Goal: Information Seeking & Learning: Learn about a topic

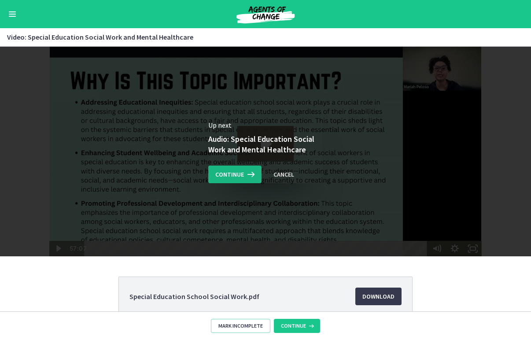
click at [240, 177] on span "Continue" at bounding box center [229, 174] width 29 height 11
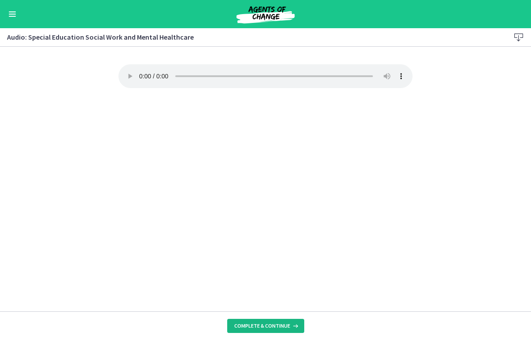
click at [243, 325] on span "Complete & continue" at bounding box center [262, 325] width 56 height 7
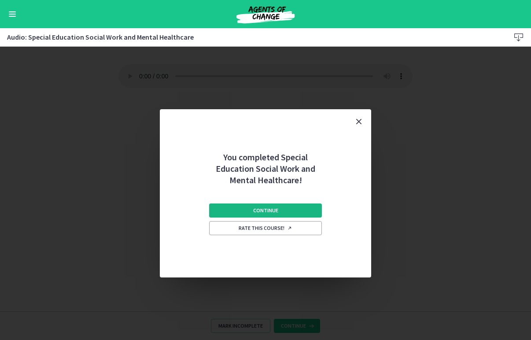
click at [282, 210] on button "Continue" at bounding box center [265, 210] width 113 height 14
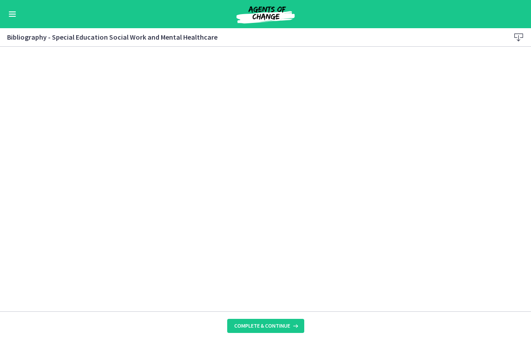
click at [254, 318] on footer "Complete & continue" at bounding box center [265, 325] width 531 height 29
click at [254, 325] on span "Complete & continue" at bounding box center [262, 325] width 56 height 7
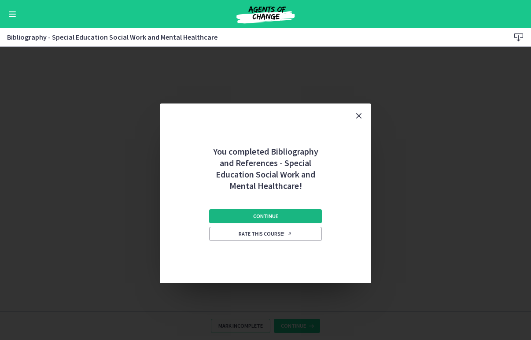
click at [296, 212] on button "Continue" at bounding box center [265, 216] width 113 height 14
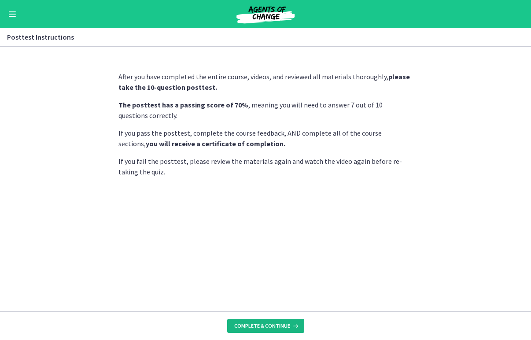
click at [276, 326] on span "Complete & continue" at bounding box center [262, 325] width 56 height 7
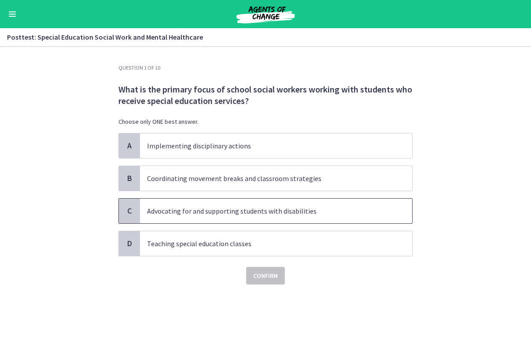
click at [286, 214] on p "Advocating for and supporting students with disabilities" at bounding box center [267, 211] width 240 height 11
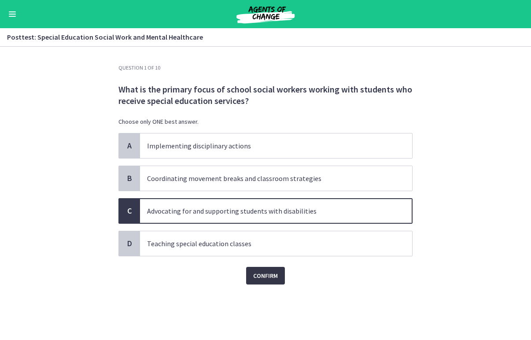
click at [255, 281] on button "Confirm" at bounding box center [265, 276] width 39 height 18
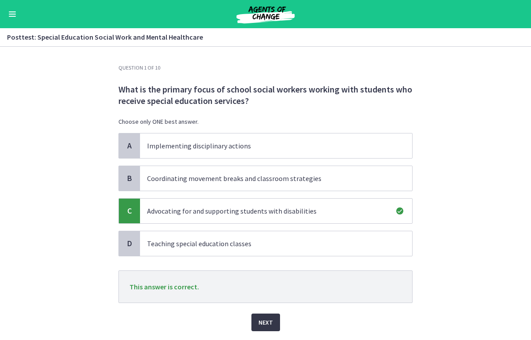
click at [258, 322] on button "Next" at bounding box center [265, 323] width 29 height 18
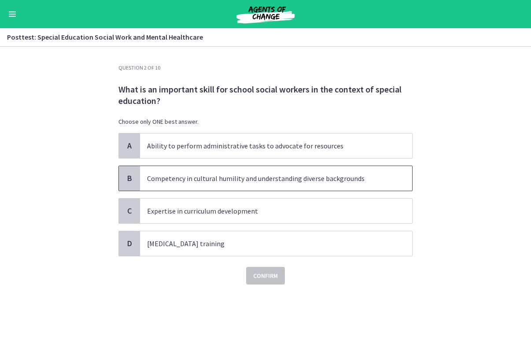
click at [305, 174] on p "Competency in cultural humility and understanding diverse backgrounds" at bounding box center [267, 178] width 240 height 11
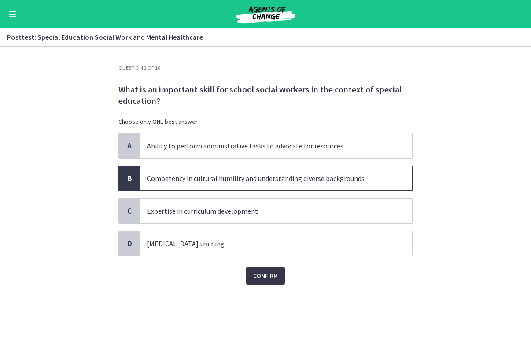
click at [273, 271] on span "Confirm" at bounding box center [265, 275] width 25 height 11
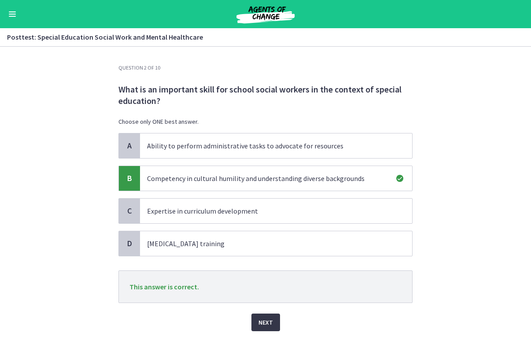
click at [274, 320] on button "Next" at bounding box center [265, 323] width 29 height 18
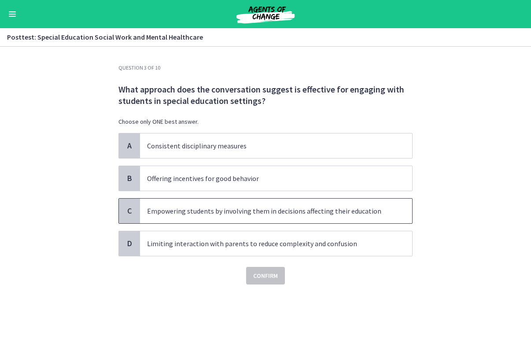
click at [291, 214] on p "Empowering students by involving them in decisions affecting their education" at bounding box center [267, 211] width 240 height 11
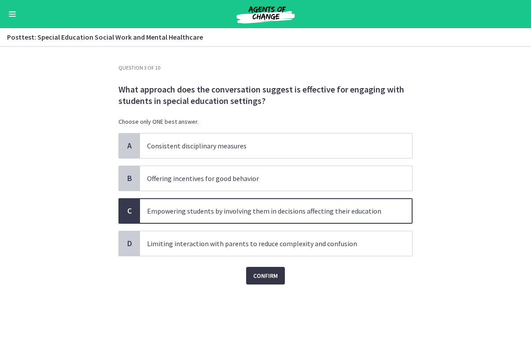
click at [270, 272] on span "Confirm" at bounding box center [265, 275] width 25 height 11
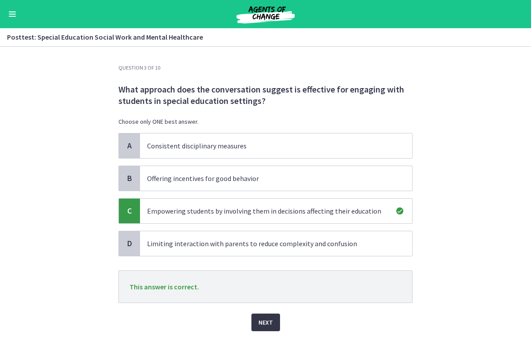
click at [255, 328] on button "Next" at bounding box center [265, 323] width 29 height 18
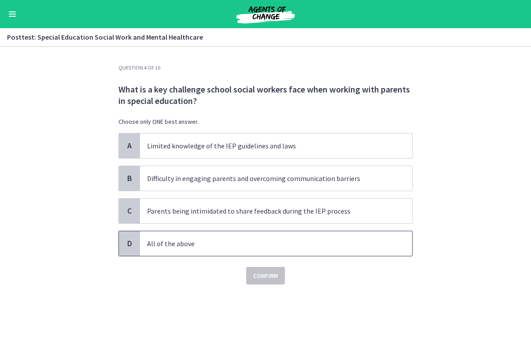
click at [365, 242] on p "All of the above" at bounding box center [267, 243] width 240 height 11
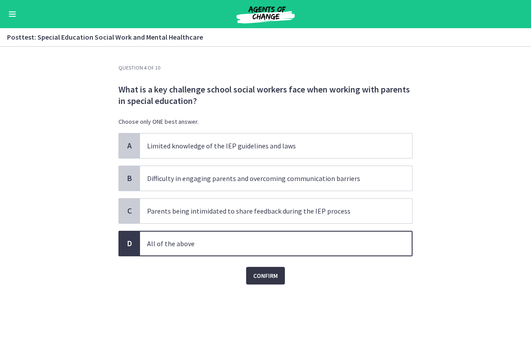
click at [273, 275] on span "Confirm" at bounding box center [265, 275] width 25 height 11
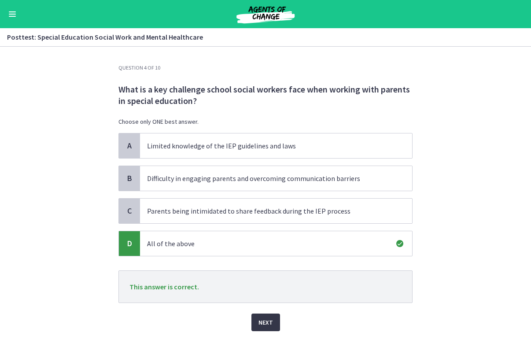
click at [270, 316] on button "Next" at bounding box center [265, 323] width 29 height 18
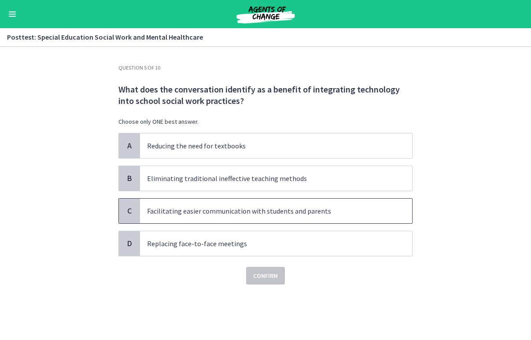
click at [247, 218] on span "Facilitating easier communication with students and parents" at bounding box center [276, 211] width 272 height 25
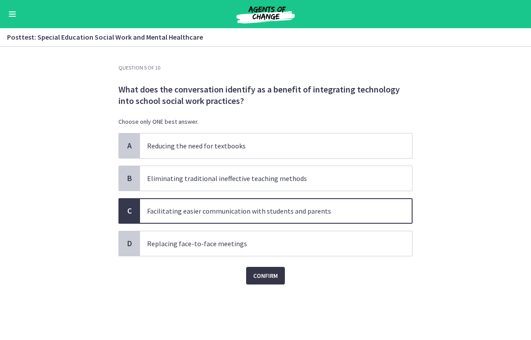
click at [265, 272] on span "Confirm" at bounding box center [265, 275] width 25 height 11
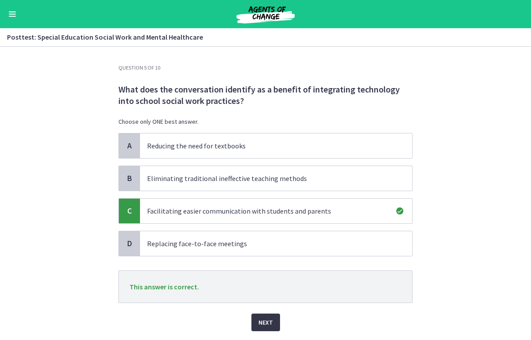
click at [267, 320] on span "Next" at bounding box center [265, 322] width 15 height 11
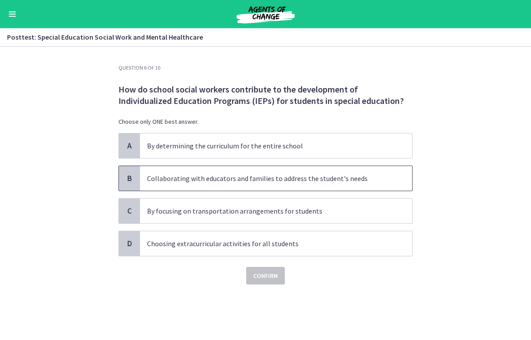
click at [250, 179] on p "Collaborating with educators and families to address the student's needs" at bounding box center [267, 178] width 240 height 11
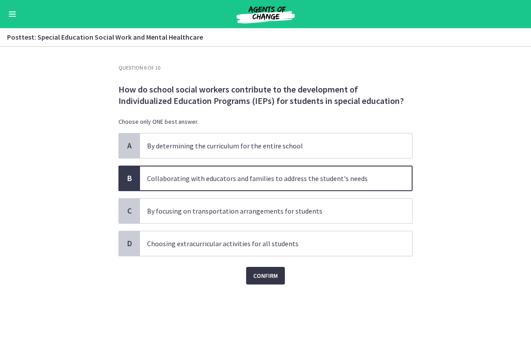
click at [260, 280] on span "Confirm" at bounding box center [265, 275] width 25 height 11
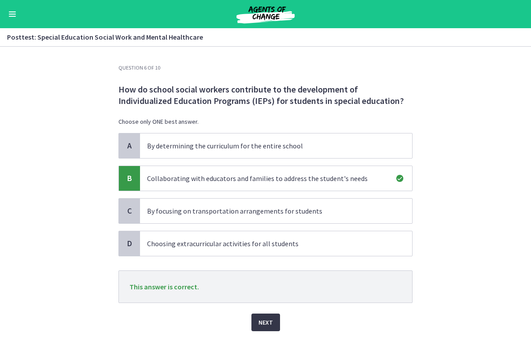
click at [271, 321] on span "Next" at bounding box center [265, 322] width 15 height 11
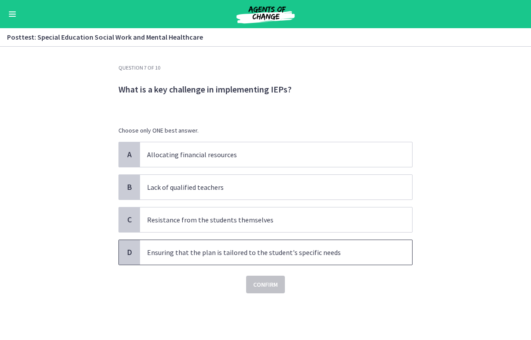
click at [212, 251] on p "Ensuring that the plan is tailored to the student's specific needs" at bounding box center [267, 252] width 240 height 11
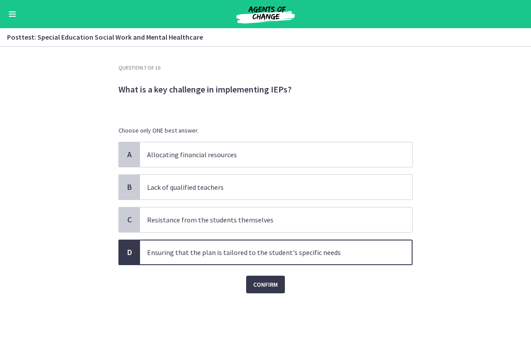
click at [268, 296] on div "Question 7 of 10 What is a key challenge in implementing IEPs? Choose only ONE …" at bounding box center [265, 202] width 308 height 276
click at [267, 289] on span "Confirm" at bounding box center [265, 284] width 25 height 11
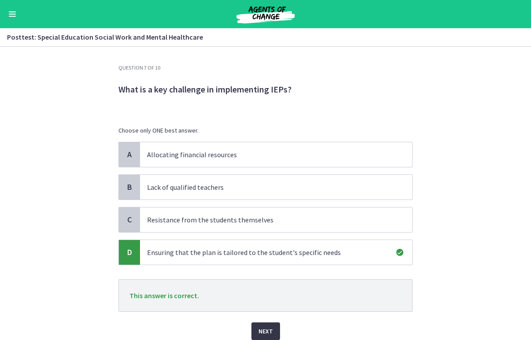
click at [268, 327] on span "Next" at bounding box center [265, 331] width 15 height 11
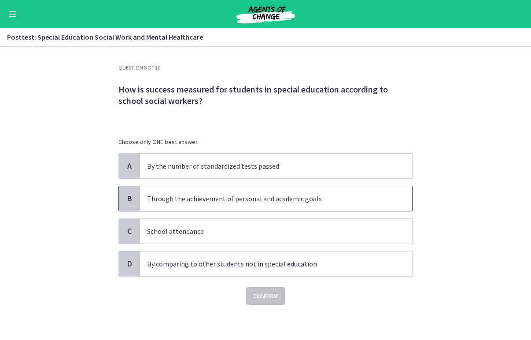
click at [223, 204] on span "Through the achievement of personal and academic goals" at bounding box center [276, 198] width 272 height 25
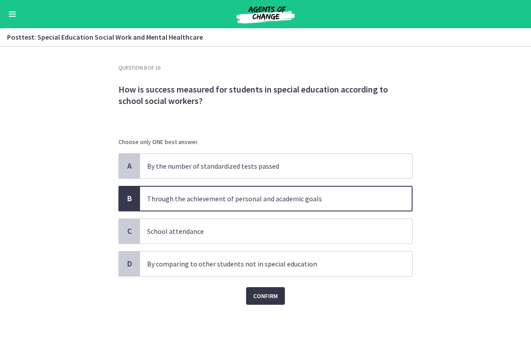
click at [257, 297] on span "Confirm" at bounding box center [265, 296] width 25 height 11
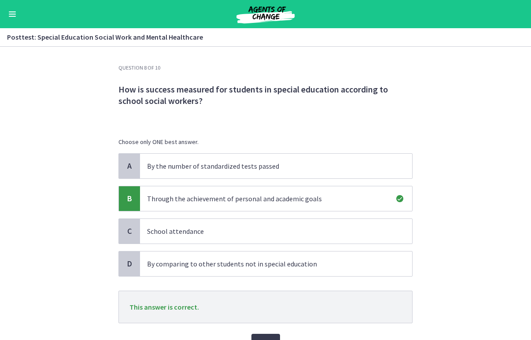
click at [258, 332] on div "Next" at bounding box center [265, 337] width 294 height 28
click at [258, 334] on button "Next" at bounding box center [265, 343] width 29 height 18
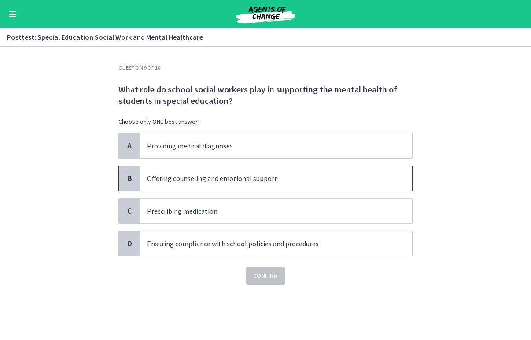
click at [247, 183] on p "Offering counseling and emotional support" at bounding box center [267, 178] width 240 height 11
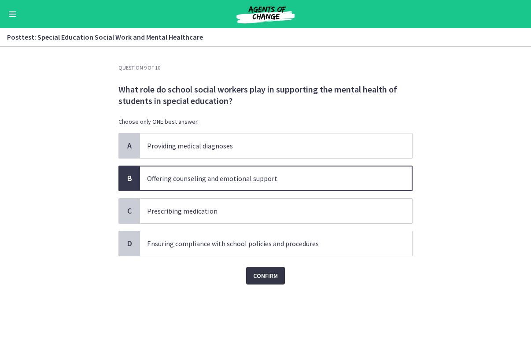
click at [274, 275] on span "Confirm" at bounding box center [265, 275] width 25 height 11
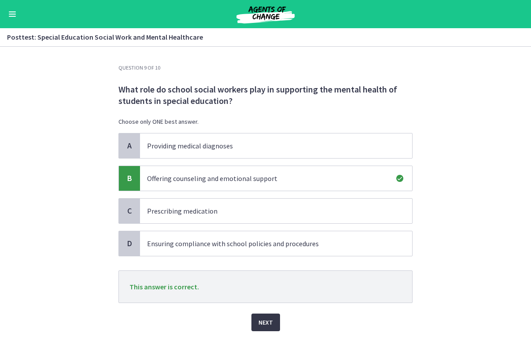
click at [269, 320] on span "Next" at bounding box center [265, 322] width 15 height 11
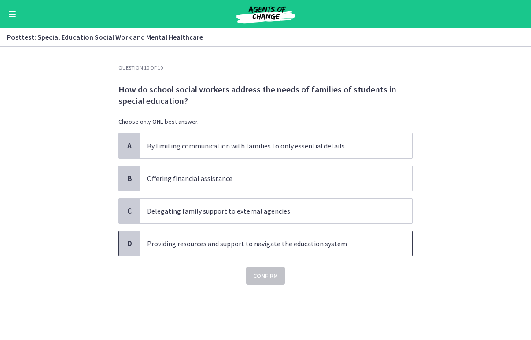
click at [286, 245] on p "Providing resources and support to navigate the education system" at bounding box center [267, 243] width 240 height 11
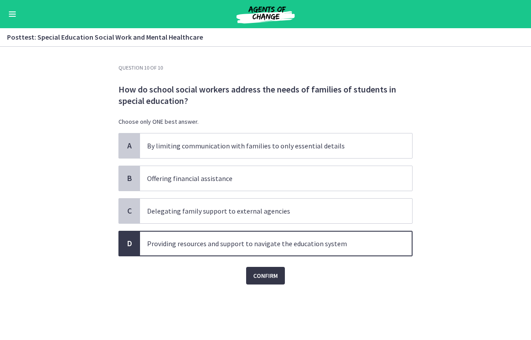
click at [275, 276] on span "Confirm" at bounding box center [265, 275] width 25 height 11
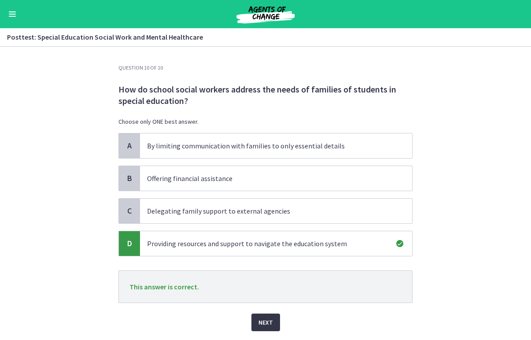
click at [266, 324] on span "Next" at bounding box center [265, 322] width 15 height 11
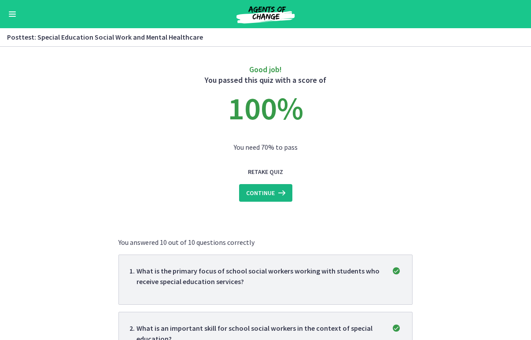
click at [259, 199] on button "Continue" at bounding box center [265, 193] width 53 height 18
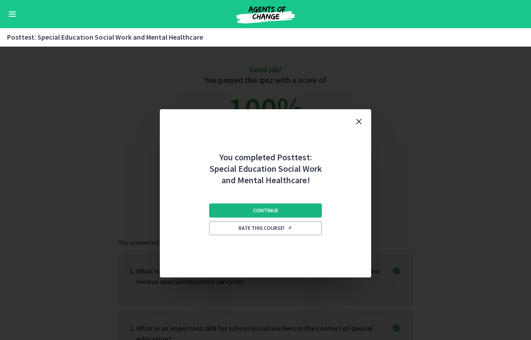
click at [231, 209] on button "Continue" at bounding box center [265, 210] width 113 height 14
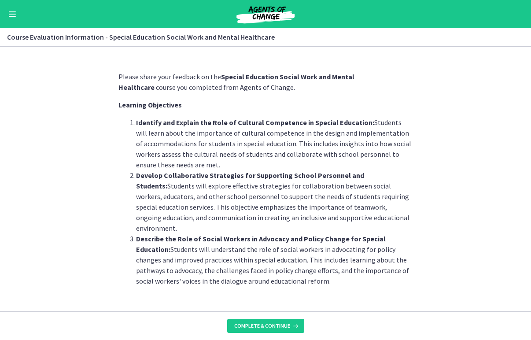
scroll to position [7, 0]
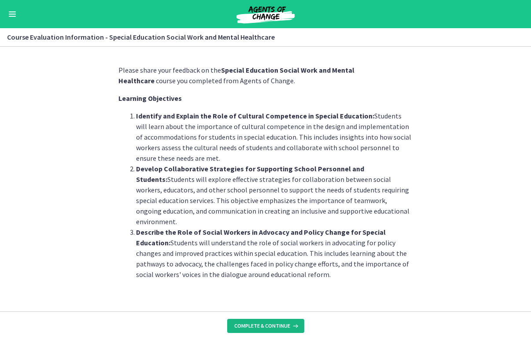
click at [255, 325] on span "Complete & continue" at bounding box center [262, 325] width 56 height 7
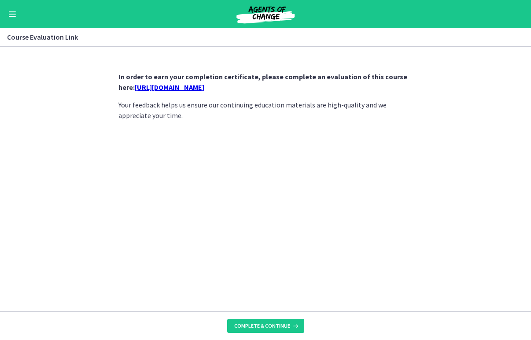
click at [244, 96] on div "In order to earn your completion certificate, please complete an evaluation of …" at bounding box center [265, 95] width 294 height 49
click at [204, 89] on link "https://forms.gle/LVRzbFovNrxm2ZVk6" at bounding box center [170, 87] width 70 height 9
click at [257, 323] on span "Complete & continue" at bounding box center [262, 325] width 56 height 7
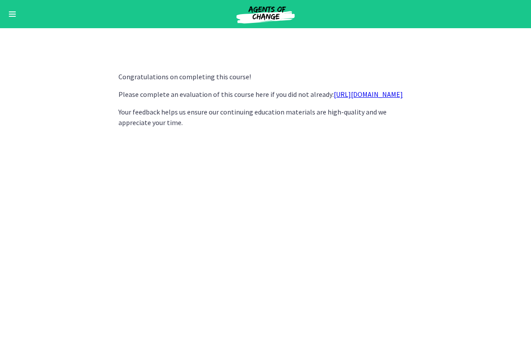
click at [16, 13] on button "Enable menu" at bounding box center [12, 14] width 11 height 11
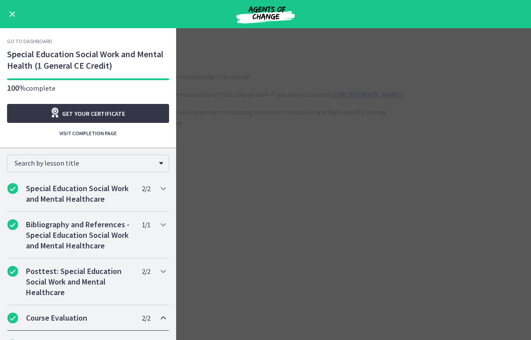
click at [60, 107] on link "Get your certificate" at bounding box center [88, 113] width 162 height 19
click at [4, 12] on div "Go to Dashboard" at bounding box center [265, 14] width 531 height 28
click at [9, 12] on button "Enable menu" at bounding box center [12, 14] width 11 height 11
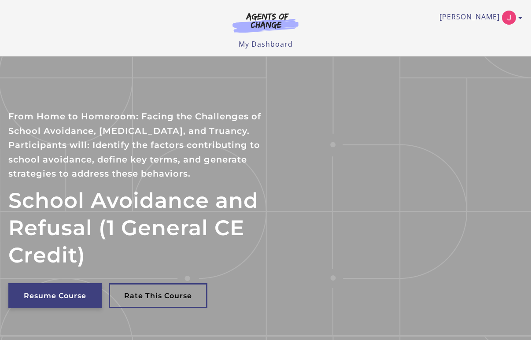
click at [45, 297] on link "Resume Course" at bounding box center [54, 295] width 93 height 25
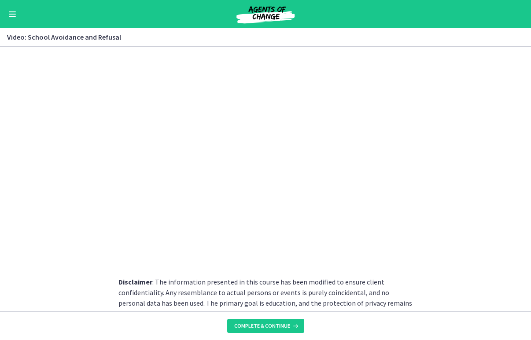
click at [11, 20] on div "Go to Dashboard" at bounding box center [265, 14] width 531 height 28
click at [11, 17] on button "Enable menu" at bounding box center [12, 14] width 11 height 11
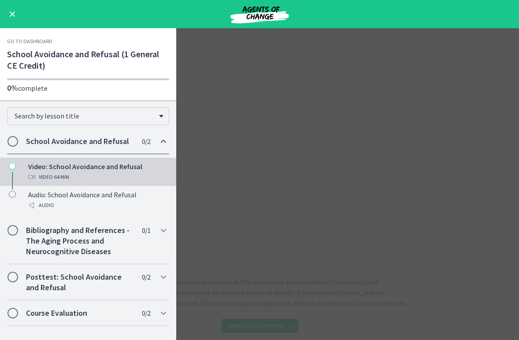
click at [196, 73] on main "Video: School Avoidance and Refusal Enable fullscreen Disclaimer : The informat…" at bounding box center [259, 184] width 519 height 312
click at [10, 20] on div "Go to Dashboard" at bounding box center [259, 14] width 519 height 28
click at [11, 15] on span "Enable menu" at bounding box center [13, 14] width 6 height 6
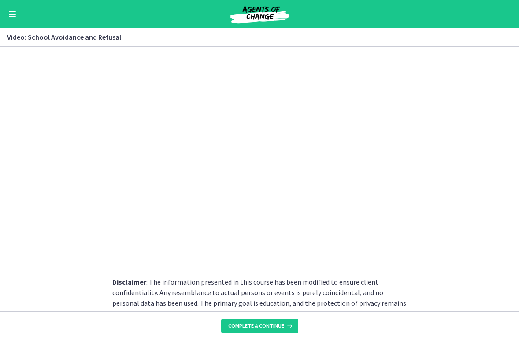
scroll to position [103, 0]
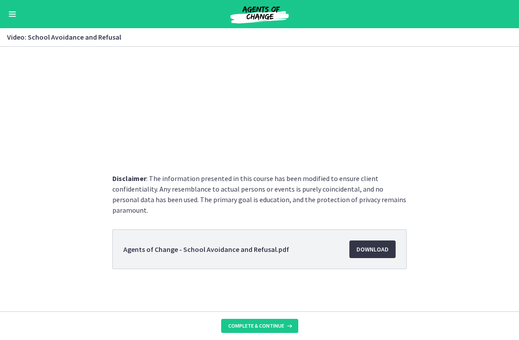
click at [375, 252] on span "Download Opens in a new window" at bounding box center [372, 249] width 32 height 11
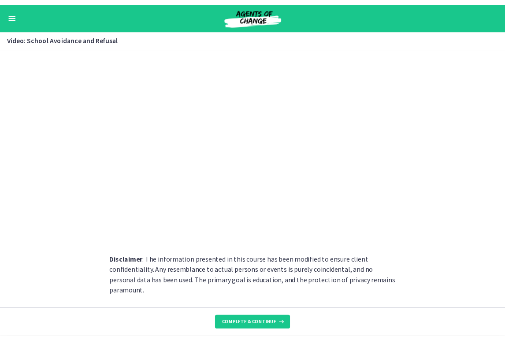
scroll to position [0, 0]
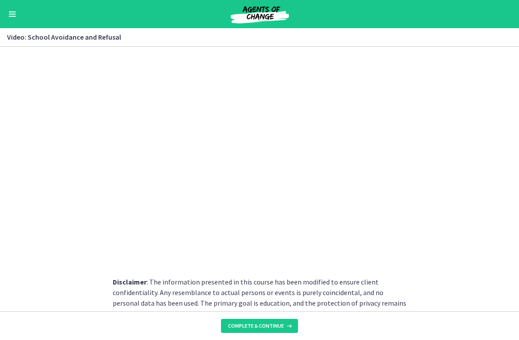
click at [471, 17] on div "Go to Dashboard" at bounding box center [259, 14] width 519 height 28
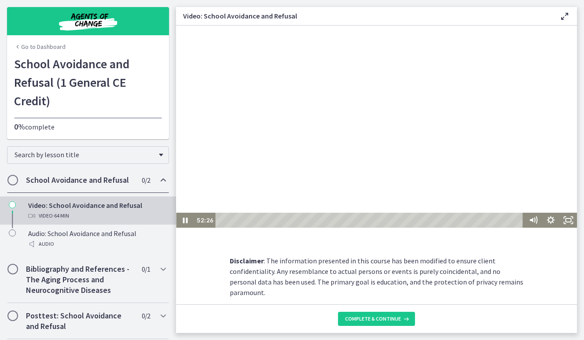
click at [251, 129] on div at bounding box center [376, 130] width 401 height 194
click at [187, 219] on icon "Play Video" at bounding box center [186, 220] width 18 height 15
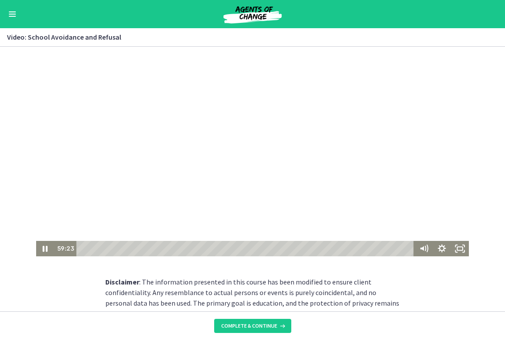
click at [321, 198] on div at bounding box center [252, 152] width 433 height 210
click at [339, 197] on div at bounding box center [252, 152] width 433 height 210
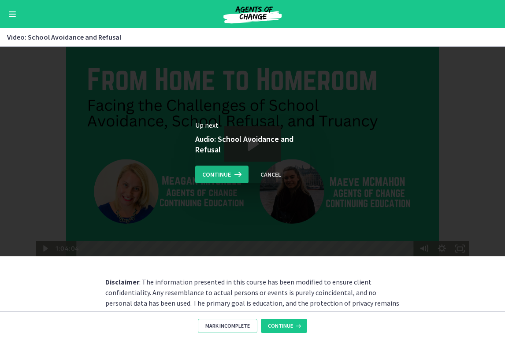
click at [232, 176] on icon at bounding box center [237, 174] width 12 height 11
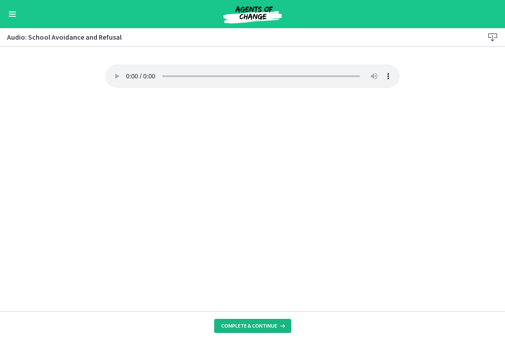
click at [254, 326] on span "Complete & continue" at bounding box center [249, 325] width 56 height 7
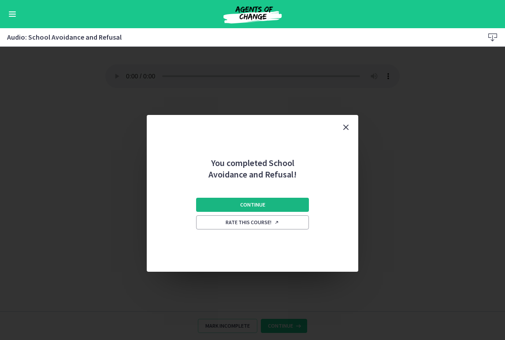
click at [268, 203] on button "Continue" at bounding box center [252, 205] width 113 height 14
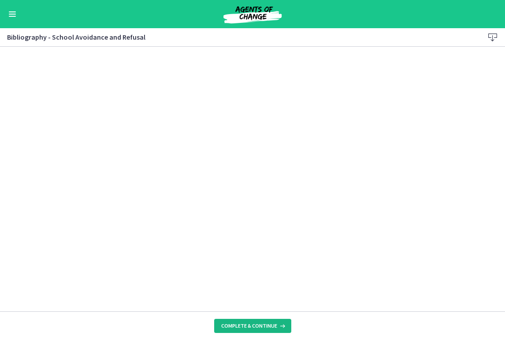
click at [225, 325] on span "Complete & continue" at bounding box center [249, 325] width 56 height 7
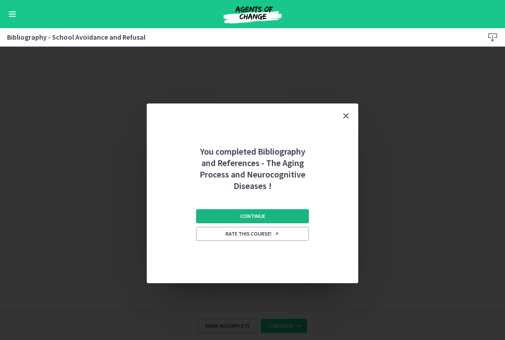
click at [257, 218] on span "Continue" at bounding box center [252, 216] width 25 height 7
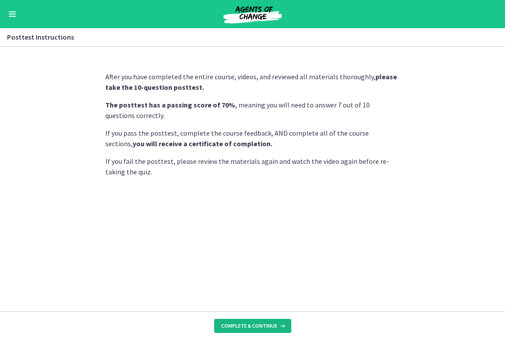
click at [229, 325] on span "Complete & continue" at bounding box center [249, 325] width 56 height 7
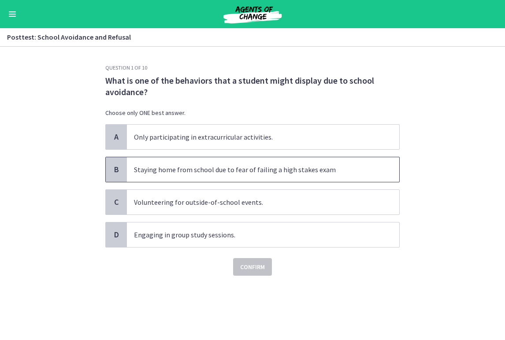
click at [218, 177] on span "Staying home from school due to fear of failing a high stakes exam" at bounding box center [263, 169] width 272 height 25
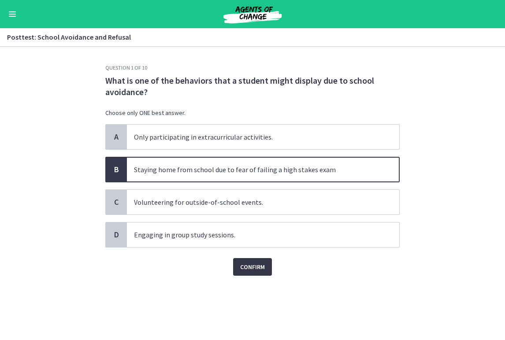
click at [251, 269] on span "Confirm" at bounding box center [252, 267] width 25 height 11
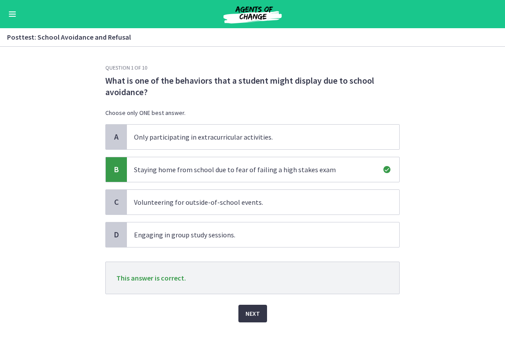
click at [248, 310] on span "Next" at bounding box center [252, 313] width 15 height 11
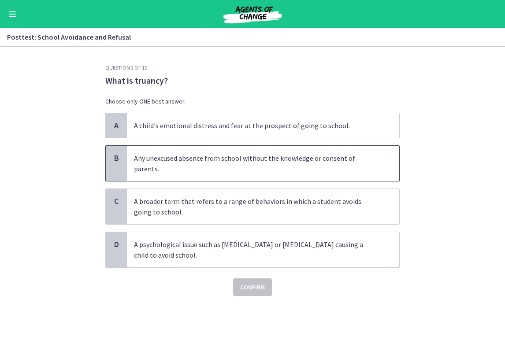
click at [218, 172] on p "Any unexcused absence from school without the knowledge or consent of parents." at bounding box center [254, 163] width 240 height 21
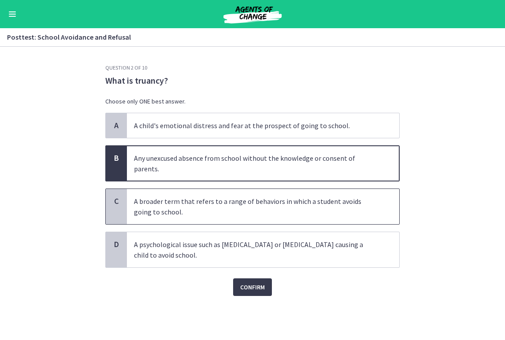
click at [226, 212] on p "A broader term that refers to a range of behaviors in which a student avoids go…" at bounding box center [254, 206] width 240 height 21
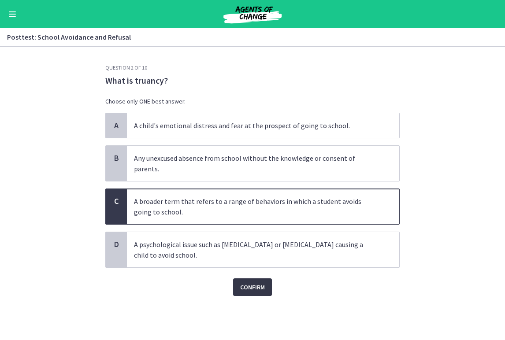
click at [253, 286] on span "Confirm" at bounding box center [252, 287] width 25 height 11
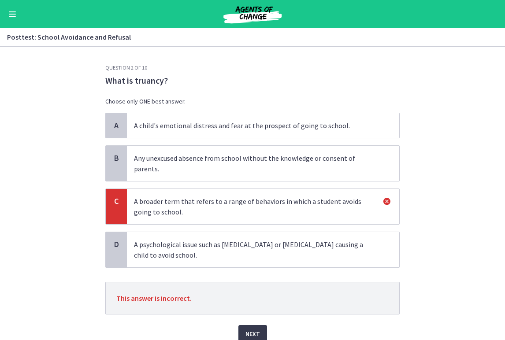
click at [242, 171] on p "Any unexcused absence from school without the knowledge or consent of parents." at bounding box center [254, 163] width 240 height 21
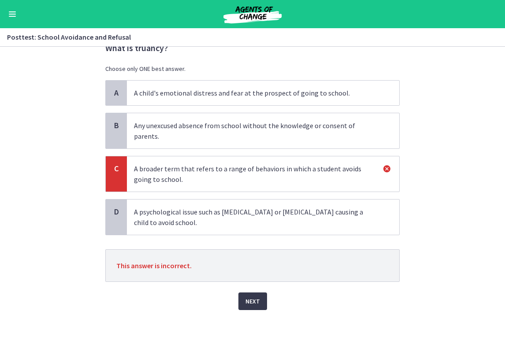
scroll to position [38, 0]
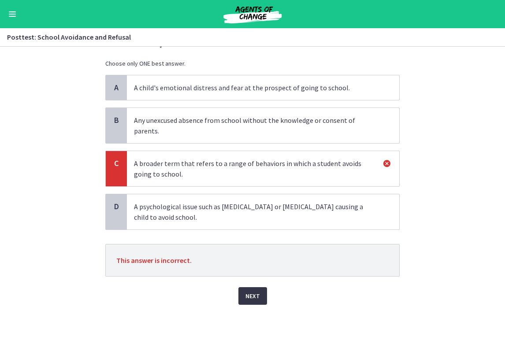
click at [255, 296] on span "Next" at bounding box center [252, 296] width 15 height 11
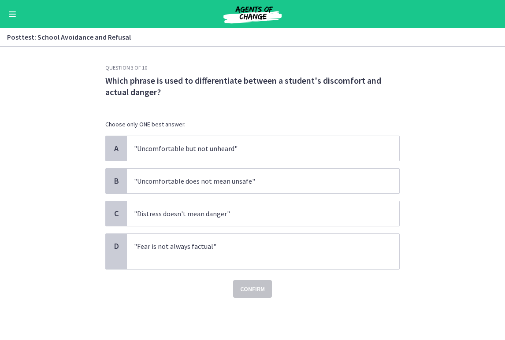
scroll to position [0, 0]
click at [236, 185] on p ""Uncomfortable does not mean unsafe"" at bounding box center [254, 181] width 240 height 11
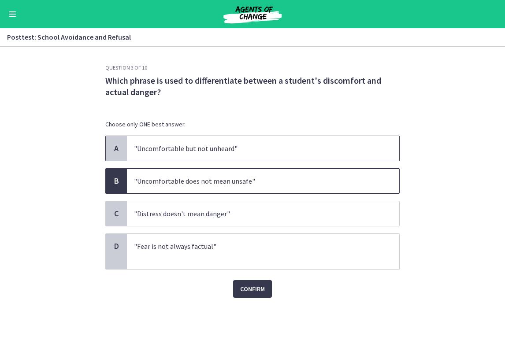
click at [232, 151] on p ""Uncomfortable but not unheard"" at bounding box center [254, 148] width 240 height 11
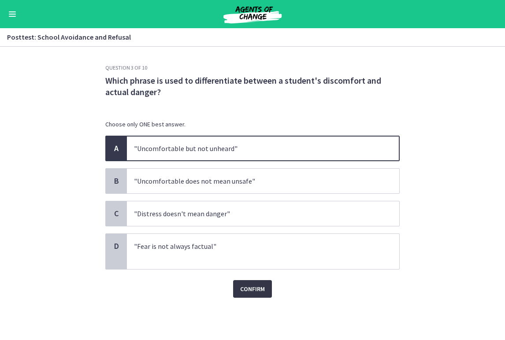
click at [252, 288] on span "Confirm" at bounding box center [252, 289] width 25 height 11
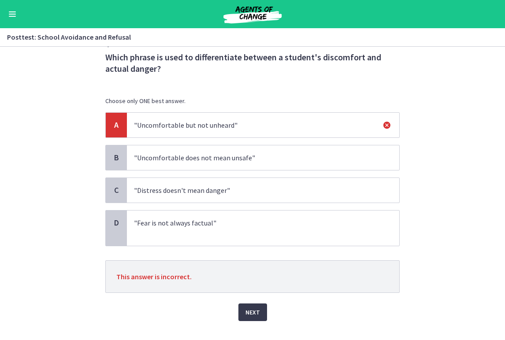
scroll to position [40, 0]
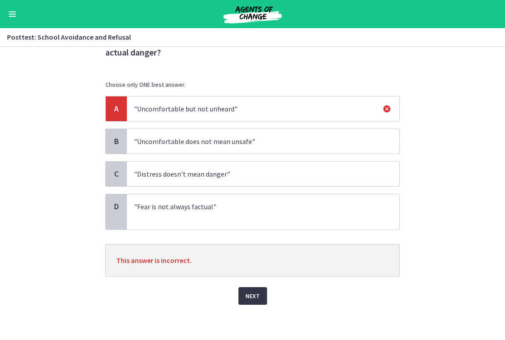
click at [249, 297] on span "Next" at bounding box center [252, 296] width 15 height 11
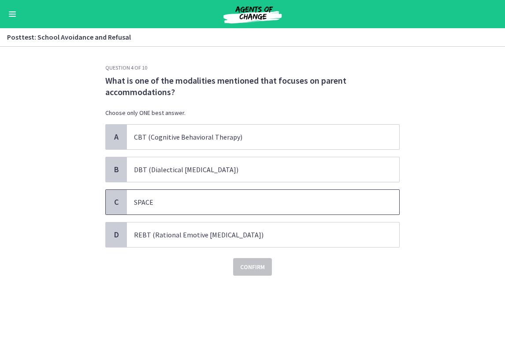
click at [190, 201] on p "SPACE" at bounding box center [254, 202] width 240 height 11
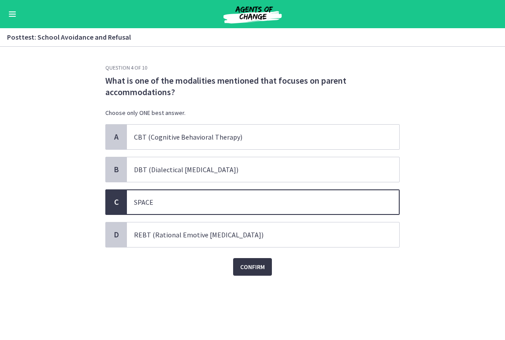
click at [257, 270] on span "Confirm" at bounding box center [252, 267] width 25 height 11
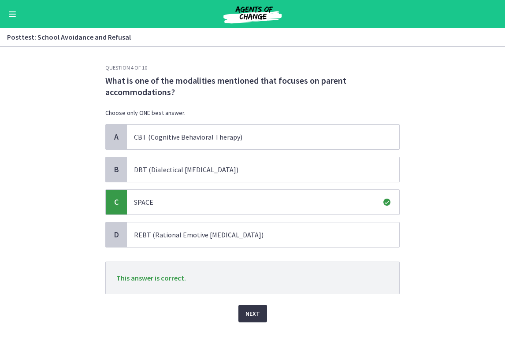
click at [256, 314] on span "Next" at bounding box center [252, 313] width 15 height 11
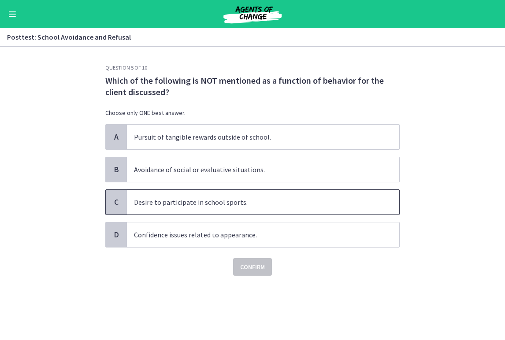
click at [221, 203] on p "Desire to participate in school sports." at bounding box center [254, 202] width 240 height 11
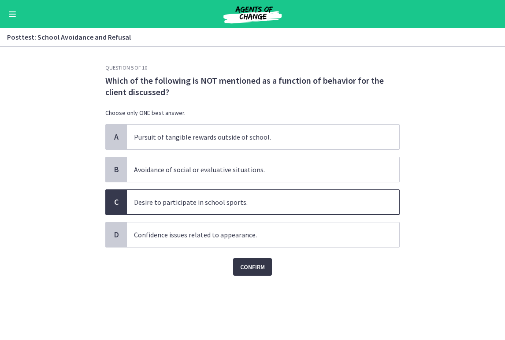
click at [251, 269] on span "Confirm" at bounding box center [252, 267] width 25 height 11
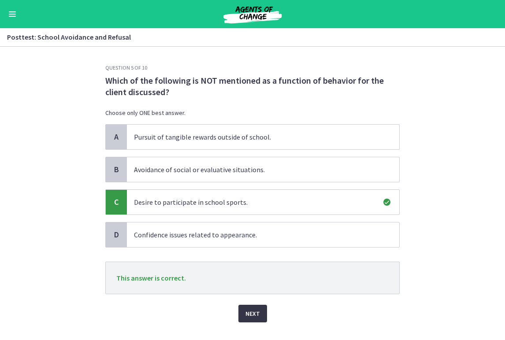
click at [257, 320] on button "Next" at bounding box center [252, 314] width 29 height 18
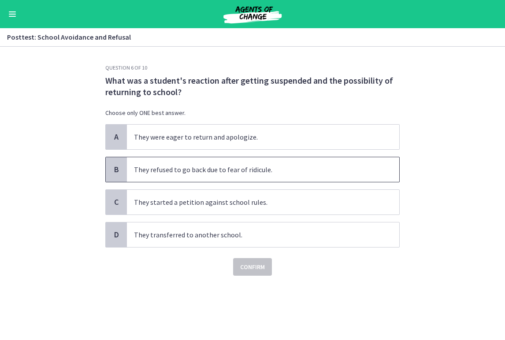
click at [196, 175] on span "They refused to go back due to fear of ridicule." at bounding box center [263, 169] width 272 height 25
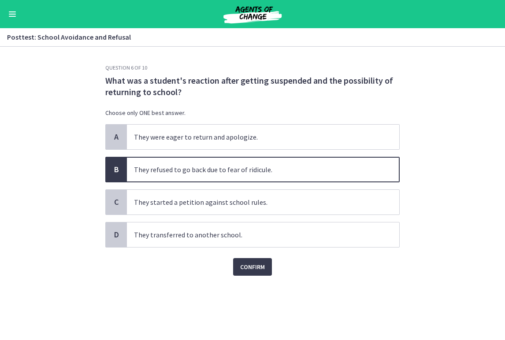
click at [238, 257] on div "Confirm" at bounding box center [252, 261] width 294 height 28
click at [248, 265] on span "Confirm" at bounding box center [252, 267] width 25 height 11
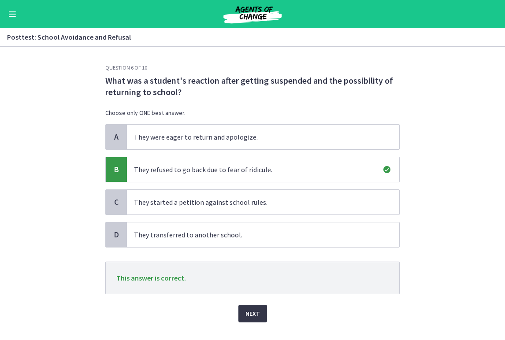
click at [250, 317] on span "Next" at bounding box center [252, 313] width 15 height 11
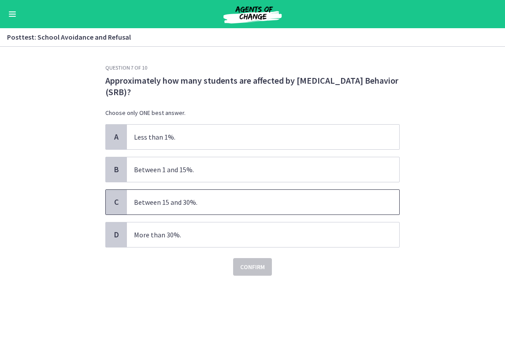
click at [208, 207] on p "Between 15 and 30%." at bounding box center [254, 202] width 240 height 11
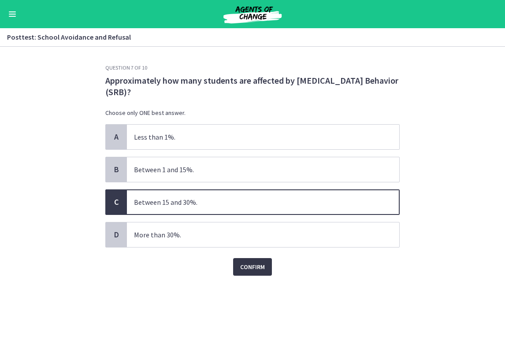
click at [257, 268] on span "Confirm" at bounding box center [252, 267] width 25 height 11
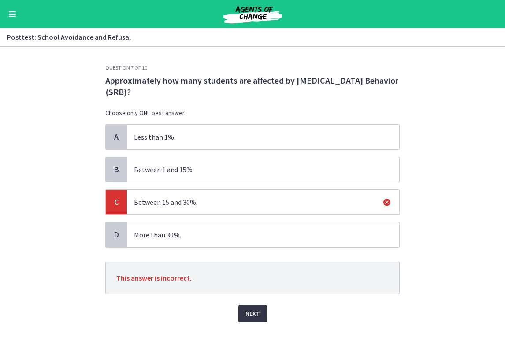
click at [255, 317] on span "Next" at bounding box center [252, 313] width 15 height 11
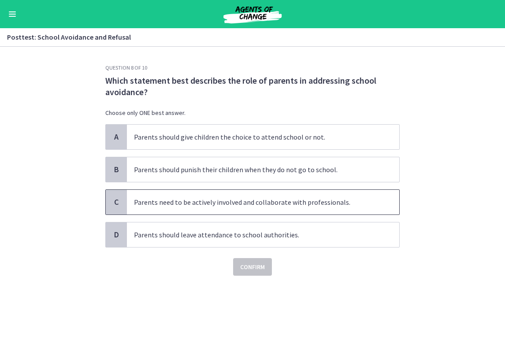
click at [215, 210] on span "Parents need to be actively involved and collaborate with professionals." at bounding box center [263, 202] width 272 height 25
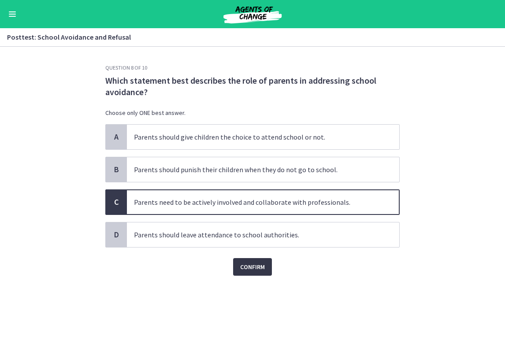
click at [254, 261] on button "Confirm" at bounding box center [252, 267] width 39 height 18
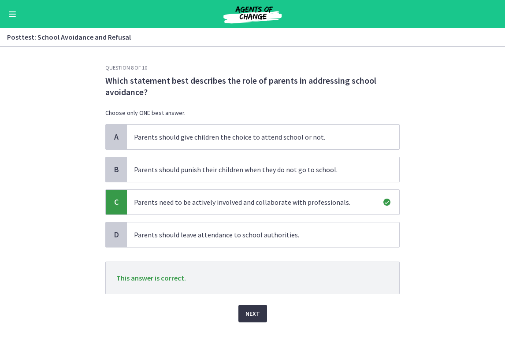
click at [249, 318] on span "Next" at bounding box center [252, 313] width 15 height 11
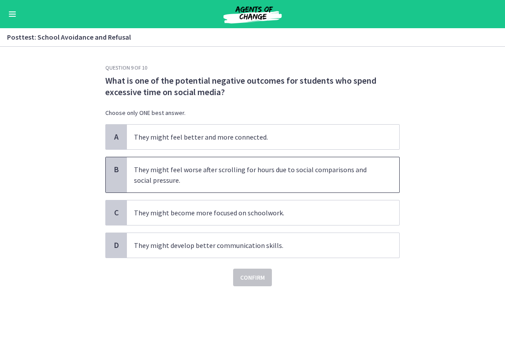
click at [200, 181] on p "They might feel worse after scrolling for hours due to social comparisons and s…" at bounding box center [254, 174] width 240 height 21
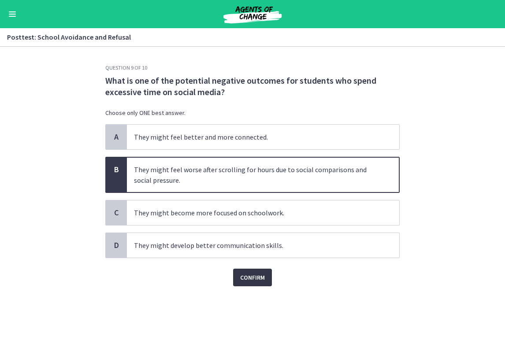
click at [253, 279] on span "Confirm" at bounding box center [252, 277] width 25 height 11
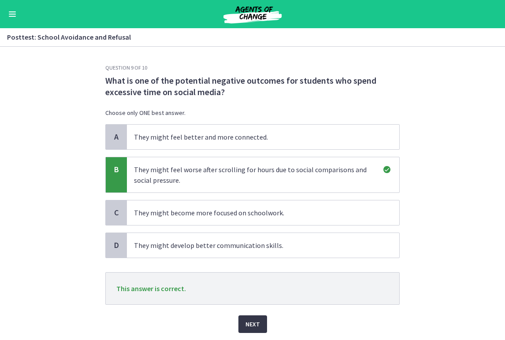
click at [252, 324] on span "Next" at bounding box center [252, 324] width 15 height 11
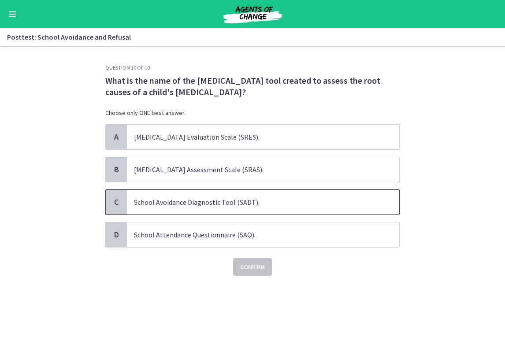
click at [228, 200] on p "School Avoidance Diagnostic Tool (SADT)." at bounding box center [254, 202] width 240 height 11
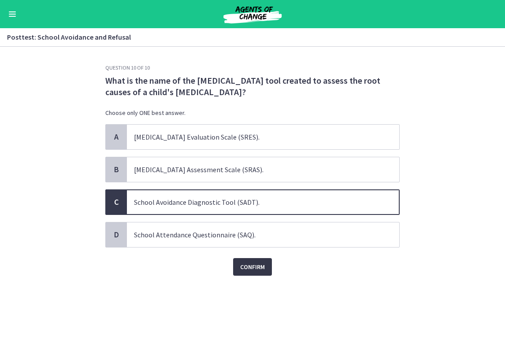
click at [258, 270] on span "Confirm" at bounding box center [252, 267] width 25 height 11
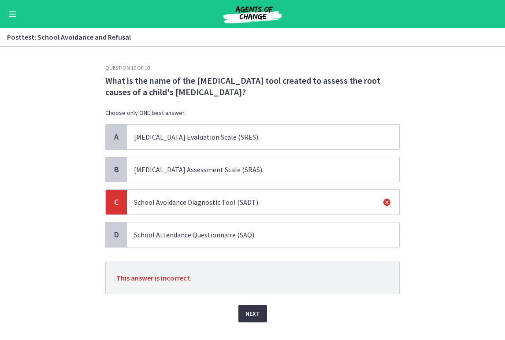
click at [255, 314] on span "Next" at bounding box center [252, 313] width 15 height 11
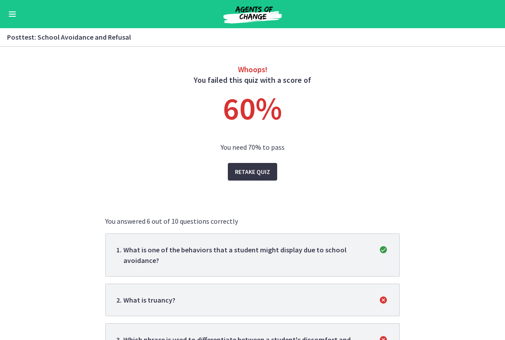
click at [252, 173] on span "Retake Quiz" at bounding box center [252, 171] width 35 height 11
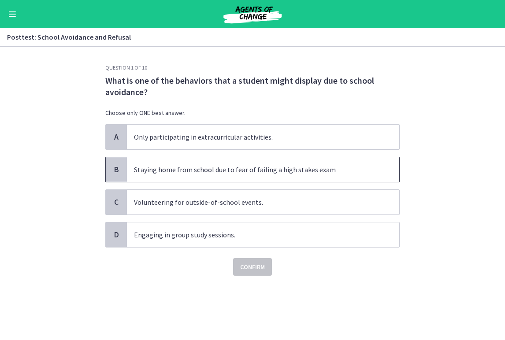
click at [235, 173] on p "Staying home from school due to fear of failing a high stakes exam" at bounding box center [254, 169] width 240 height 11
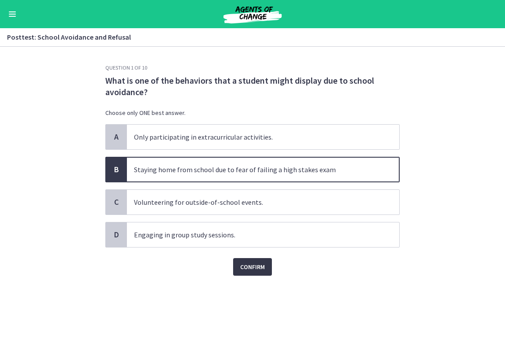
click at [251, 269] on span "Confirm" at bounding box center [252, 267] width 25 height 11
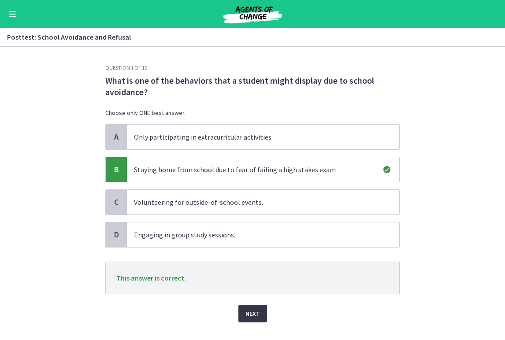
click at [259, 320] on button "Next" at bounding box center [252, 314] width 29 height 18
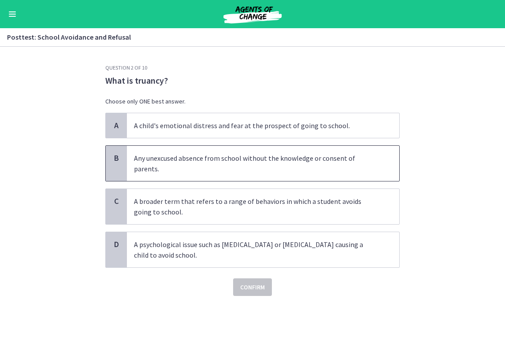
click at [196, 164] on p "Any unexcused absence from school without the knowledge or consent of parents." at bounding box center [254, 163] width 240 height 21
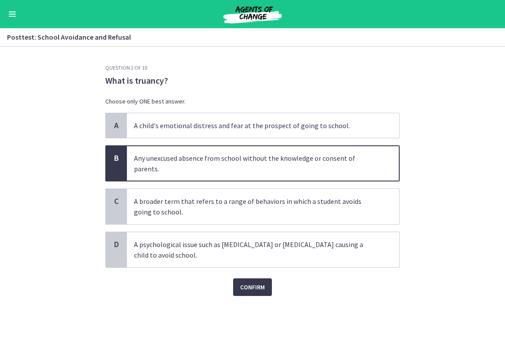
click at [251, 275] on div "Confirm" at bounding box center [252, 282] width 294 height 28
click at [255, 284] on span "Confirm" at bounding box center [252, 287] width 25 height 11
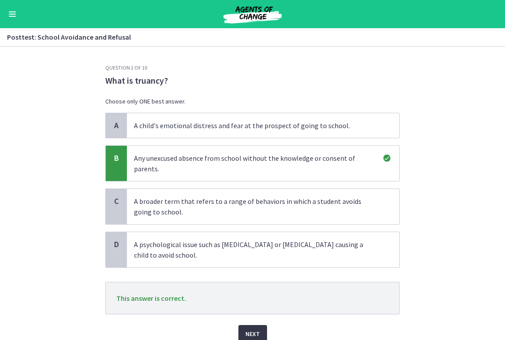
click at [255, 326] on button "Next" at bounding box center [252, 334] width 29 height 18
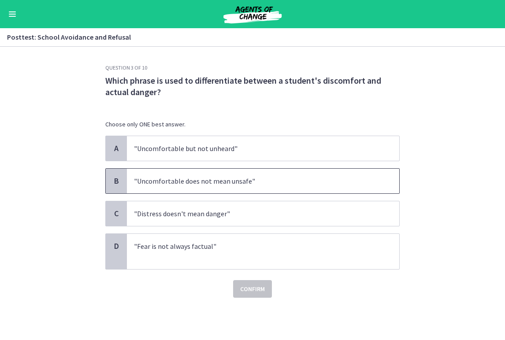
click at [225, 187] on span ""Uncomfortable does not mean unsafe"" at bounding box center [263, 181] width 272 height 25
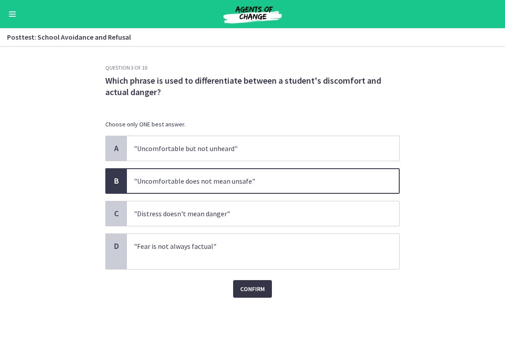
click at [258, 288] on span "Confirm" at bounding box center [252, 289] width 25 height 11
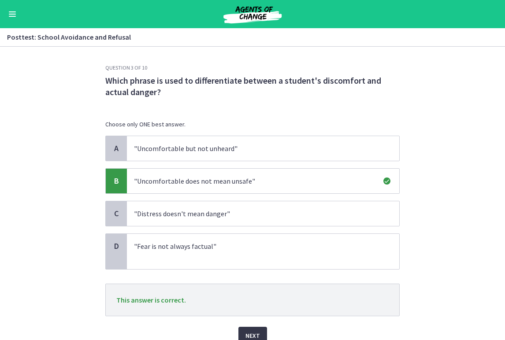
click at [252, 328] on button "Next" at bounding box center [252, 336] width 29 height 18
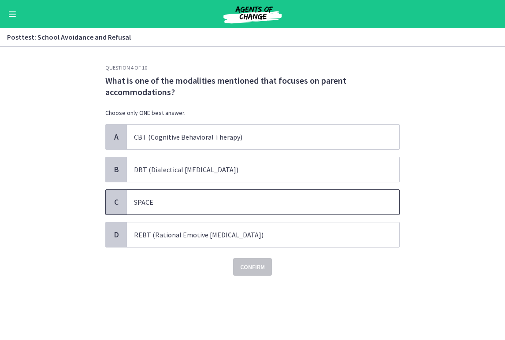
click at [236, 212] on span "SPACE" at bounding box center [263, 202] width 272 height 25
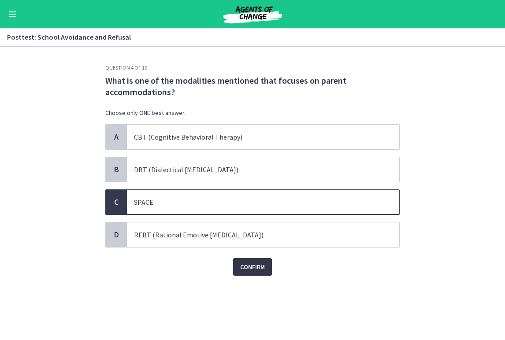
click at [256, 258] on button "Confirm" at bounding box center [252, 267] width 39 height 18
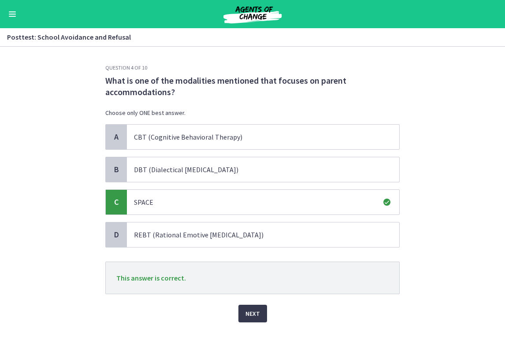
click at [256, 299] on div "Next" at bounding box center [252, 308] width 294 height 28
click at [256, 313] on span "Next" at bounding box center [252, 313] width 15 height 11
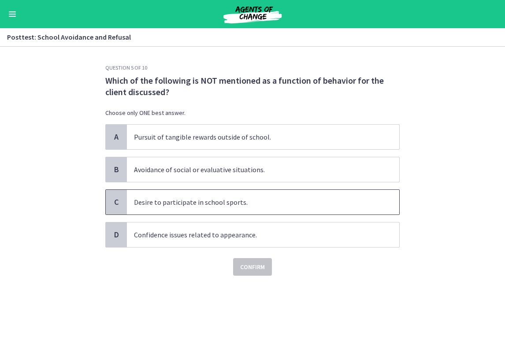
click at [248, 201] on p "Desire to participate in school sports." at bounding box center [254, 202] width 240 height 11
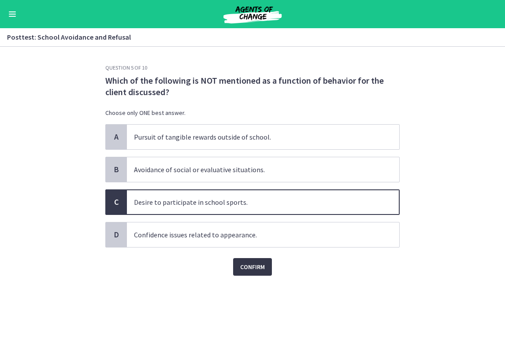
click at [252, 267] on span "Confirm" at bounding box center [252, 267] width 25 height 11
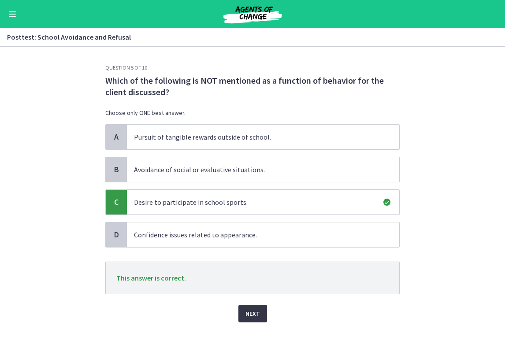
click at [256, 315] on span "Next" at bounding box center [252, 313] width 15 height 11
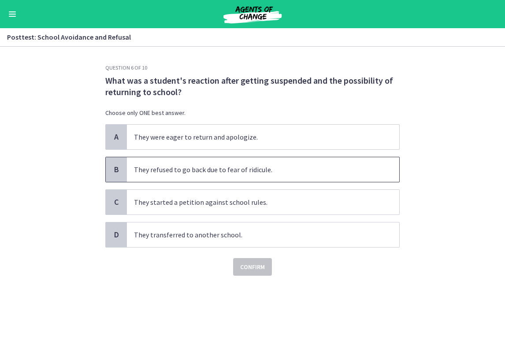
click at [219, 177] on span "They refused to go back due to fear of ridicule." at bounding box center [263, 169] width 272 height 25
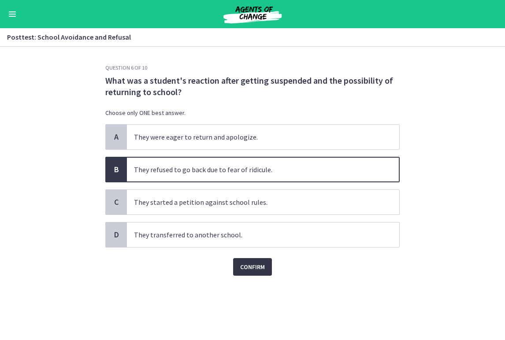
click at [248, 262] on span "Confirm" at bounding box center [252, 267] width 25 height 11
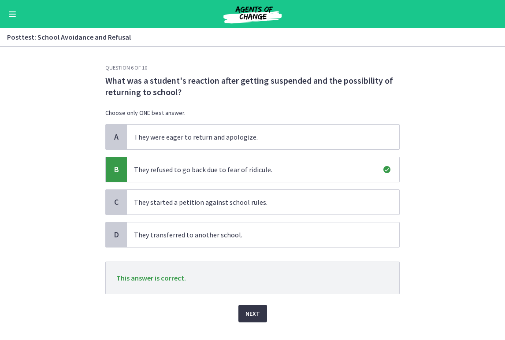
click at [257, 315] on span "Next" at bounding box center [252, 313] width 15 height 11
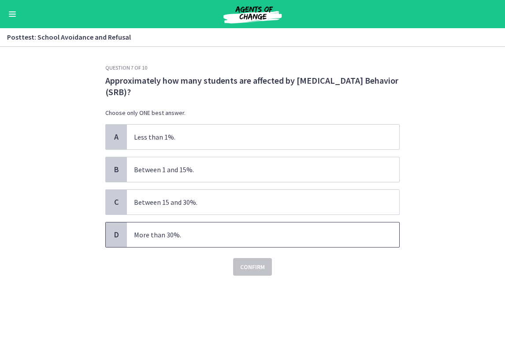
click at [201, 227] on span "More than 30%." at bounding box center [263, 234] width 272 height 25
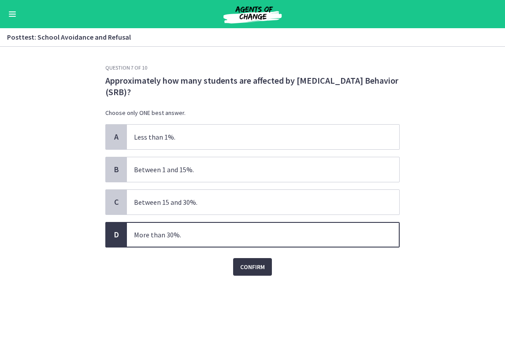
click at [253, 269] on span "Confirm" at bounding box center [252, 267] width 25 height 11
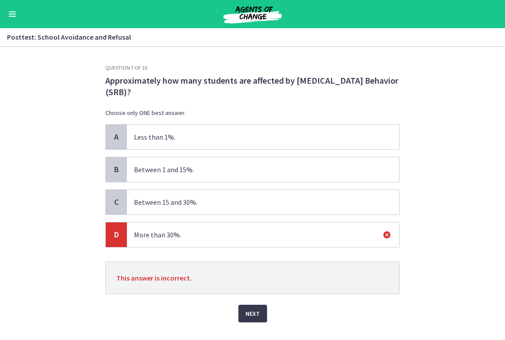
click at [253, 326] on div "Question 7 of 10 Approximately how many students are affected by School Refusal…" at bounding box center [252, 202] width 308 height 276
click at [251, 313] on span "Next" at bounding box center [252, 313] width 15 height 11
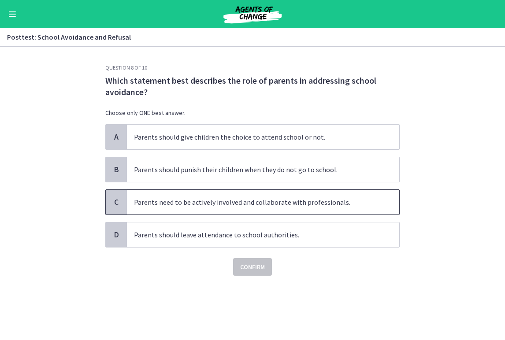
click at [261, 205] on p "Parents need to be actively involved and collaborate with professionals." at bounding box center [254, 202] width 240 height 11
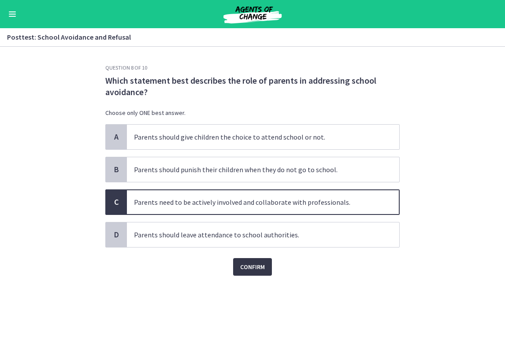
click at [259, 265] on span "Confirm" at bounding box center [252, 267] width 25 height 11
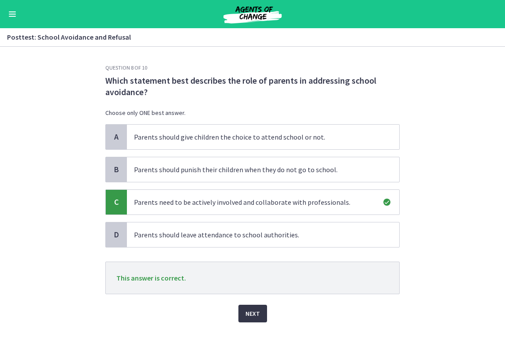
click at [250, 317] on span "Next" at bounding box center [252, 313] width 15 height 11
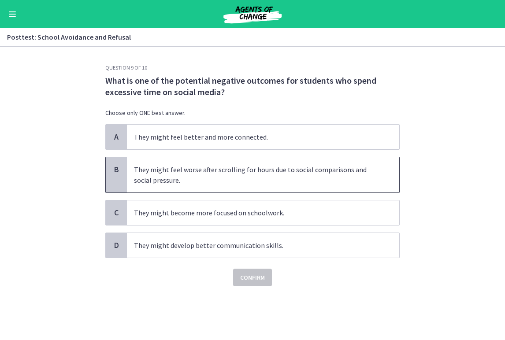
click at [231, 185] on p "They might feel worse after scrolling for hours due to social comparisons and s…" at bounding box center [254, 174] width 240 height 21
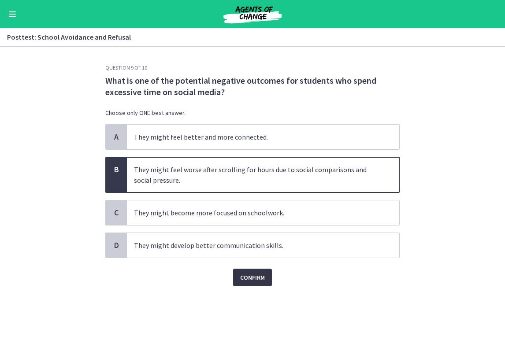
click at [254, 275] on span "Confirm" at bounding box center [252, 277] width 25 height 11
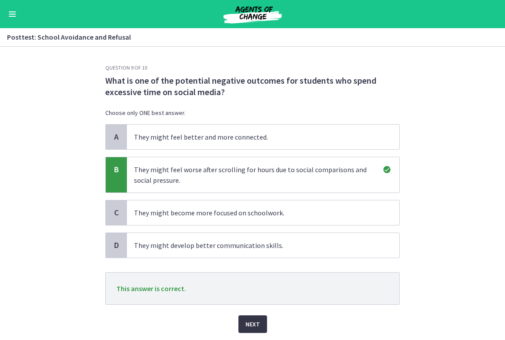
click at [252, 318] on button "Next" at bounding box center [252, 324] width 29 height 18
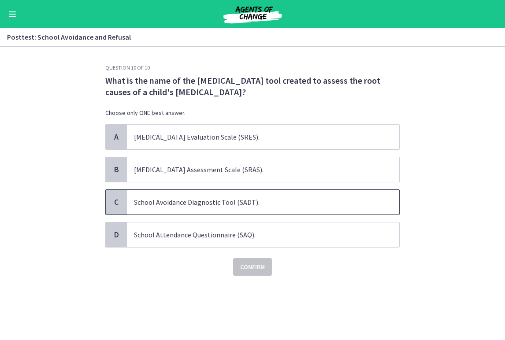
click at [256, 198] on p "School Avoidance Diagnostic Tool (SADT)." at bounding box center [254, 202] width 240 height 11
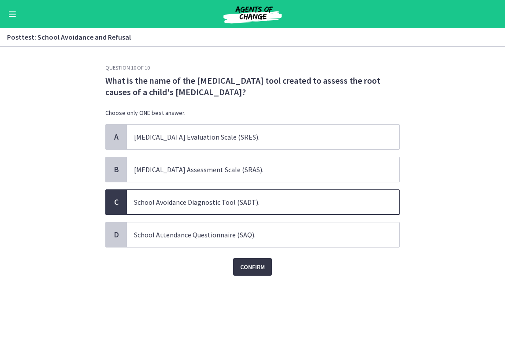
click at [259, 264] on span "Confirm" at bounding box center [252, 267] width 25 height 11
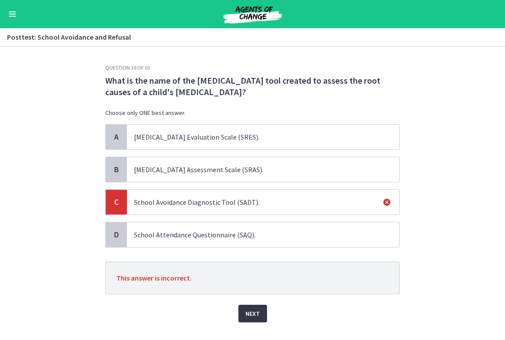
click at [255, 321] on button "Next" at bounding box center [252, 314] width 29 height 18
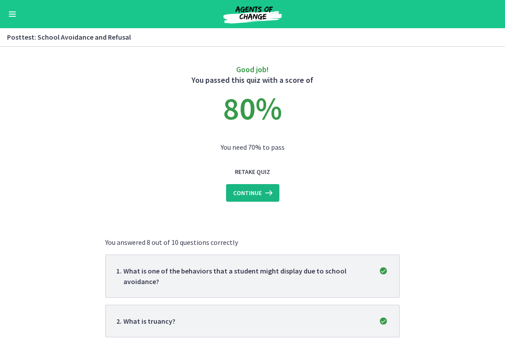
click at [254, 196] on span "Continue" at bounding box center [247, 193] width 29 height 11
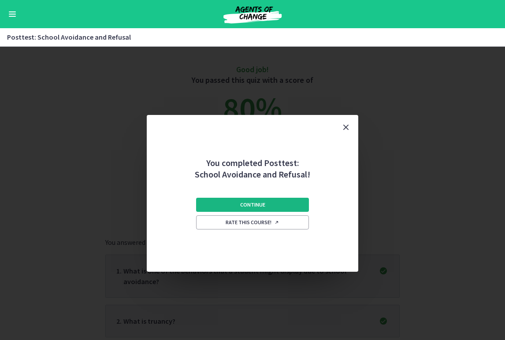
click at [251, 208] on span "Continue" at bounding box center [252, 204] width 25 height 7
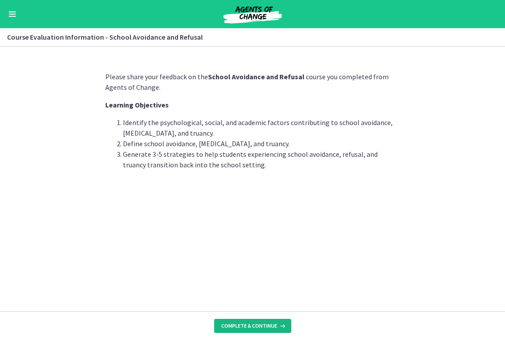
click at [235, 328] on span "Complete & continue" at bounding box center [249, 325] width 56 height 7
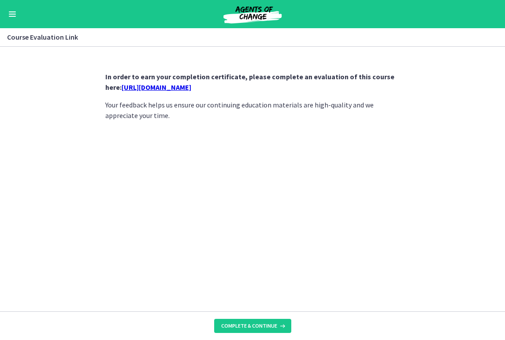
click at [190, 85] on link "https://forms.gle/qVFFwVCDMNS6ri9d8" at bounding box center [157, 87] width 70 height 9
click at [266, 328] on span "Complete & continue" at bounding box center [249, 325] width 56 height 7
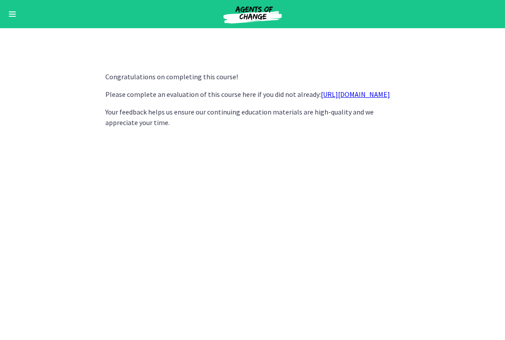
click at [14, 15] on button "Enable menu" at bounding box center [12, 14] width 11 height 11
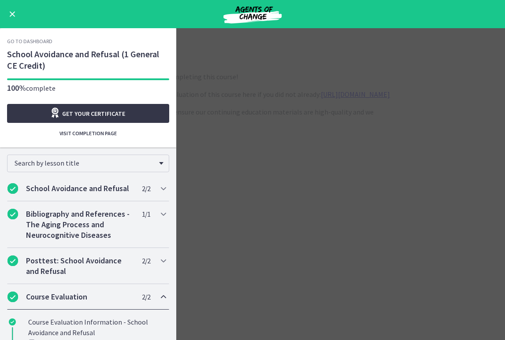
click at [50, 111] on link "Get your certificate" at bounding box center [88, 113] width 162 height 19
click at [11, 14] on span "Enable menu" at bounding box center [13, 14] width 6 height 6
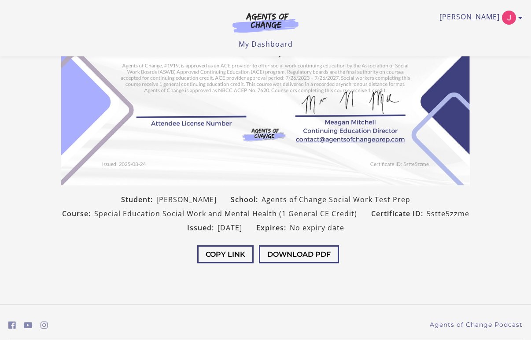
scroll to position [153, 0]
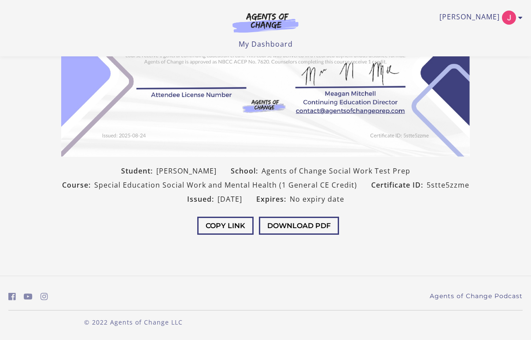
click at [296, 238] on div "Copy Link Download PDF" at bounding box center [265, 226] width 423 height 41
click at [296, 228] on button "Download PDF" at bounding box center [299, 226] width 80 height 18
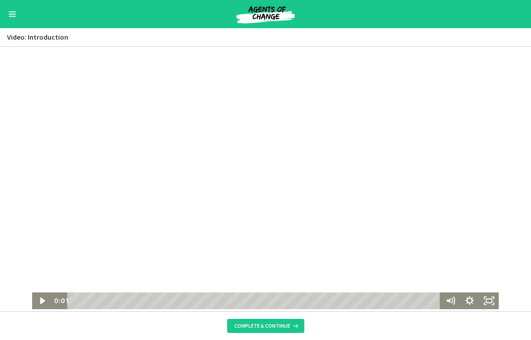
scroll to position [0, 0]
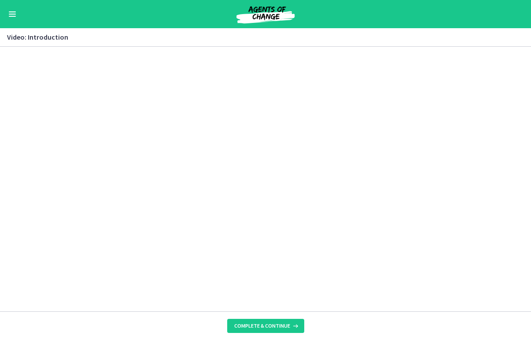
click at [6, 16] on div "Go to Dashboard" at bounding box center [265, 14] width 531 height 28
click at [13, 15] on button "Enable menu" at bounding box center [12, 14] width 11 height 11
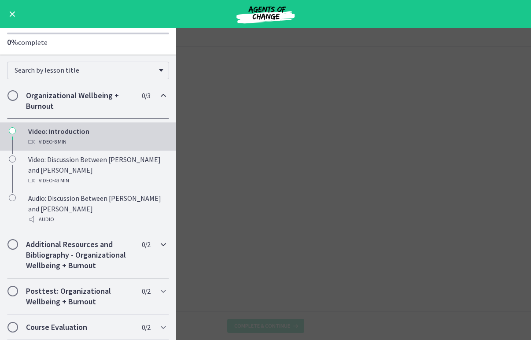
scroll to position [0, 0]
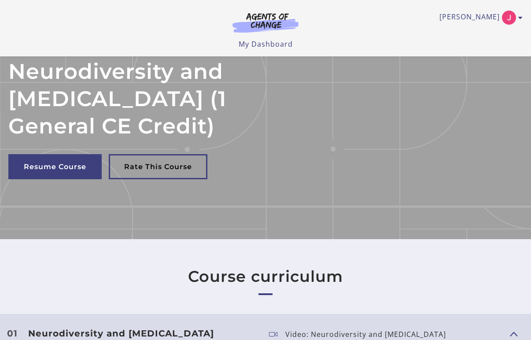
scroll to position [75, 0]
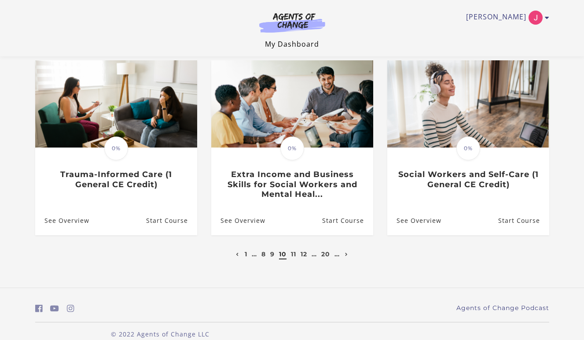
click at [303, 46] on link "My Dashboard" at bounding box center [292, 44] width 54 height 10
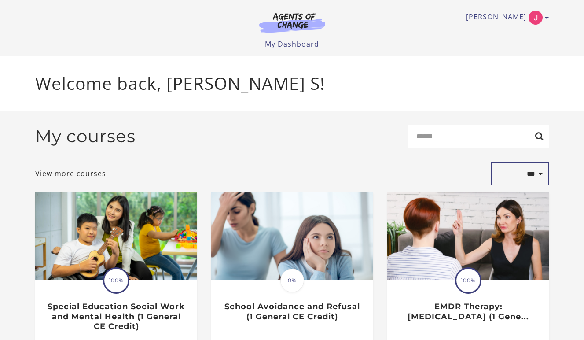
click at [544, 175] on select "**********" at bounding box center [520, 174] width 58 height 24
click at [506, 180] on select "**********" at bounding box center [520, 174] width 58 height 24
select select "*********"
click at [491, 164] on select "**********" at bounding box center [520, 174] width 58 height 24
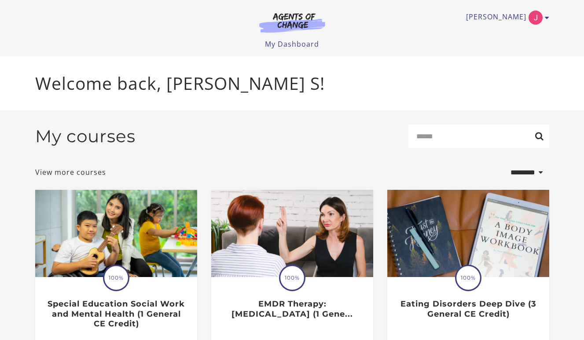
select select "*********"
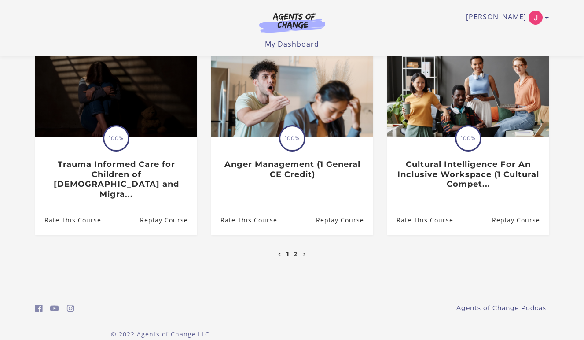
scroll to position [278, 0]
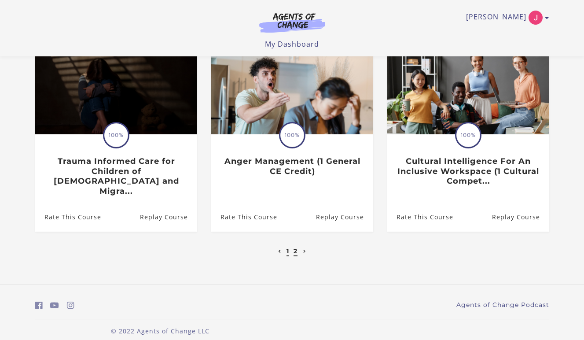
click at [295, 247] on link "2" at bounding box center [296, 251] width 4 height 8
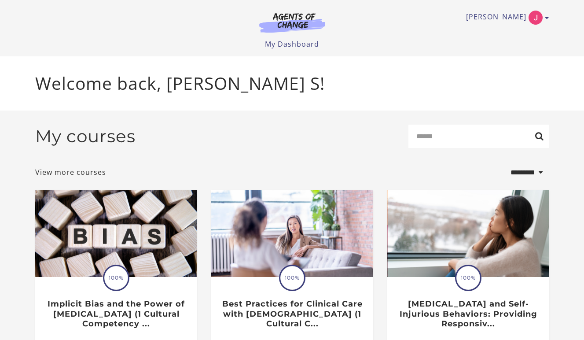
select select "*********"
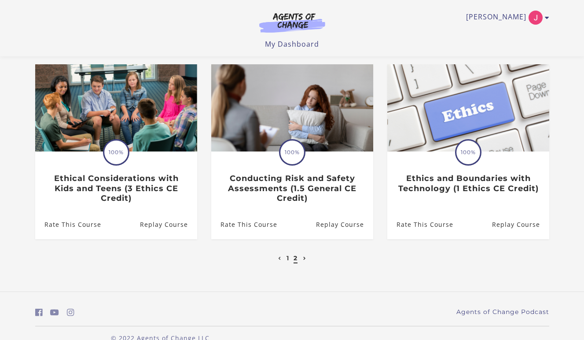
scroll to position [266, 0]
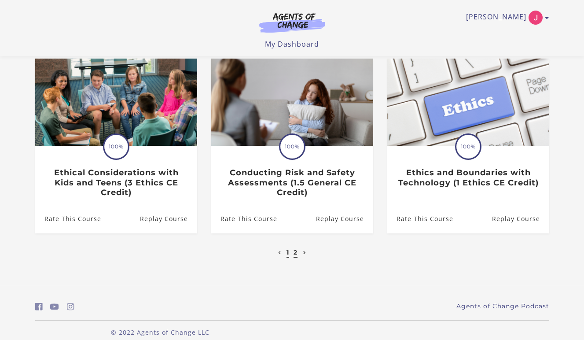
click at [288, 256] on link "1" at bounding box center [288, 252] width 3 height 8
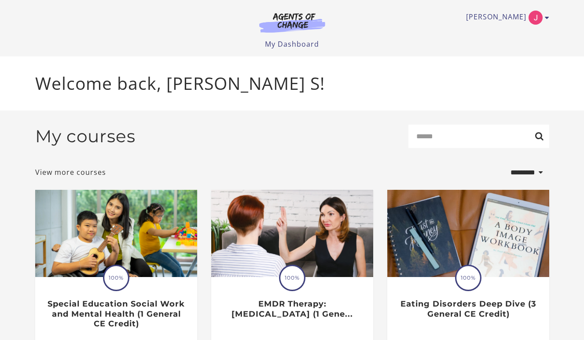
select select "*********"
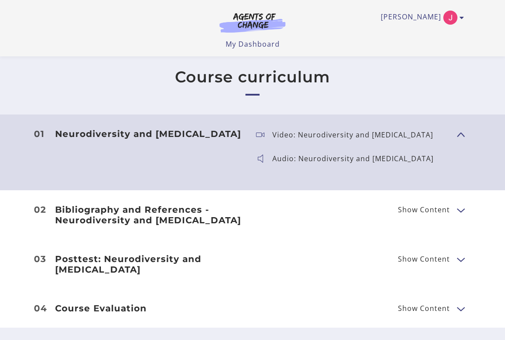
scroll to position [346, 0]
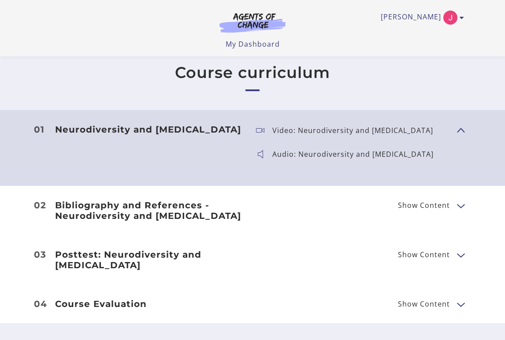
click at [460, 200] on button "Show Content" at bounding box center [460, 205] width 7 height 11
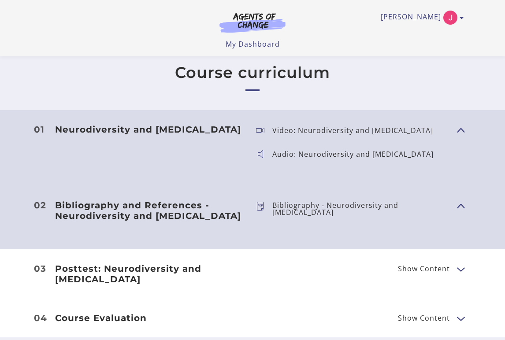
click at [457, 166] on span "Show Content" at bounding box center [457, 204] width 0 height 77
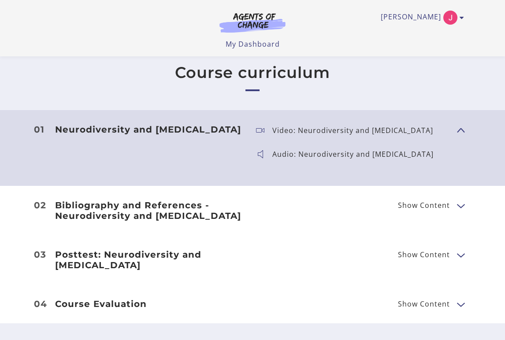
click at [457, 91] on span "Show Content" at bounding box center [457, 129] width 0 height 77
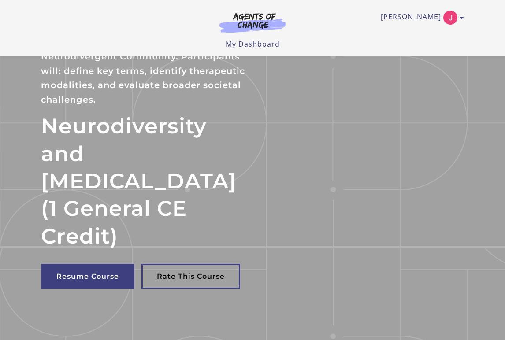
scroll to position [34, 0]
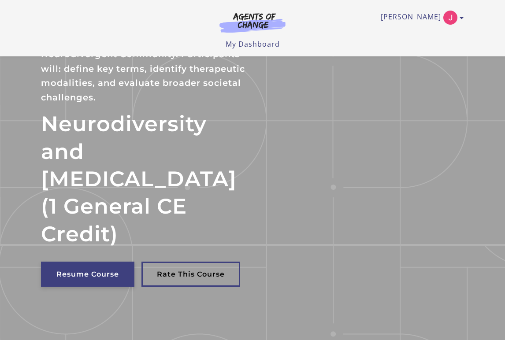
click at [80, 262] on link "Resume Course" at bounding box center [87, 274] width 93 height 25
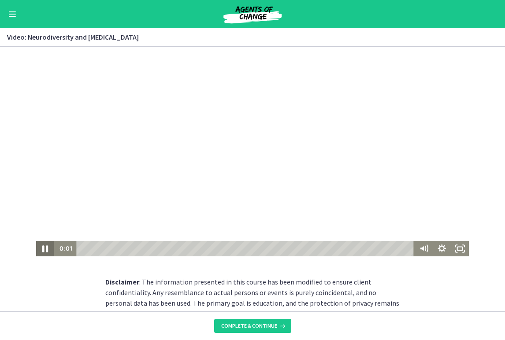
click at [45, 249] on icon "Pause" at bounding box center [45, 248] width 22 height 18
click at [47, 250] on icon "Play Video" at bounding box center [46, 248] width 22 height 18
click at [406, 294] on div "Disclaimer : The information presented in this course has been modified to ensu…" at bounding box center [252, 346] width 505 height 138
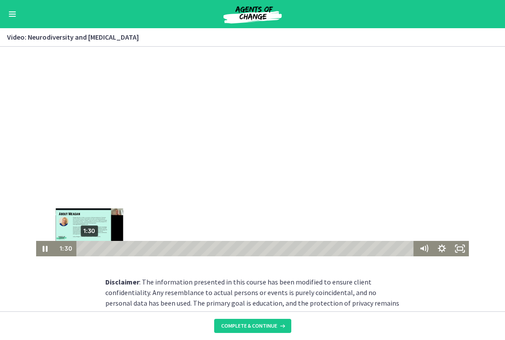
click at [89, 250] on div "1:30" at bounding box center [246, 248] width 330 height 15
click at [92, 250] on div "2:04" at bounding box center [246, 248] width 330 height 15
click at [98, 249] on div "3:01" at bounding box center [246, 248] width 330 height 15
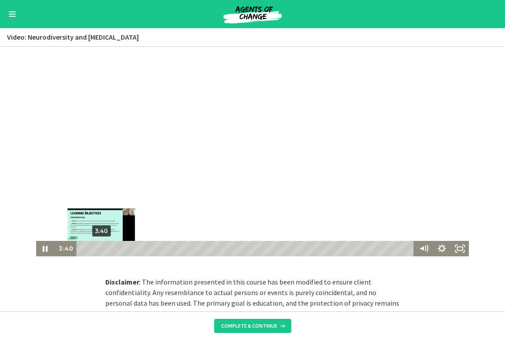
click at [101, 248] on div "3:40" at bounding box center [246, 248] width 330 height 15
click at [106, 250] on div "4:33" at bounding box center [246, 248] width 330 height 15
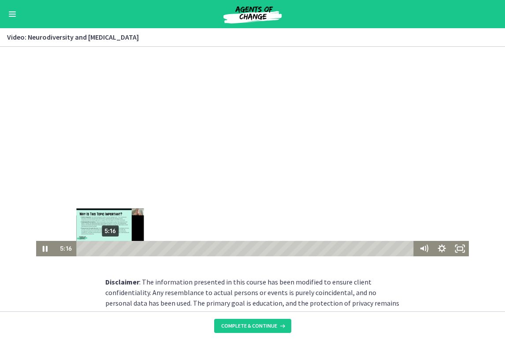
click at [110, 249] on div "5:16" at bounding box center [246, 248] width 330 height 15
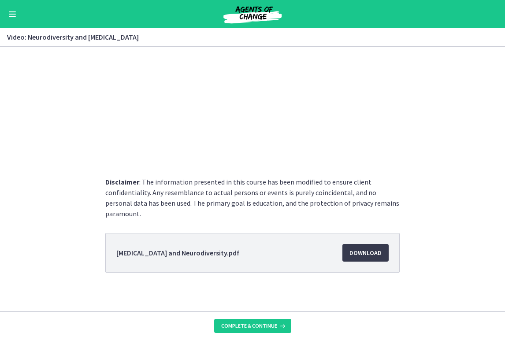
scroll to position [103, 0]
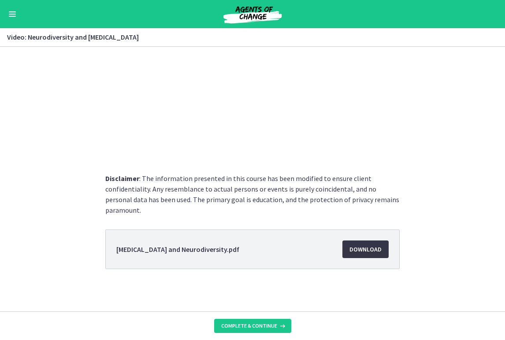
click at [381, 253] on span "Download Opens in a new window" at bounding box center [365, 249] width 32 height 11
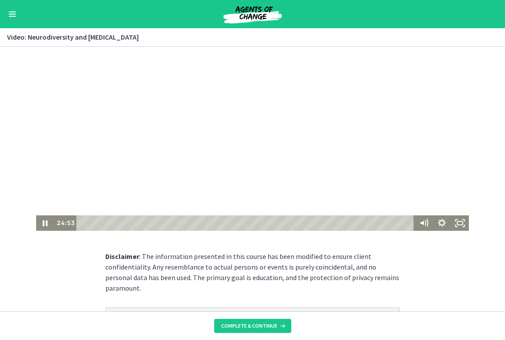
scroll to position [0, 0]
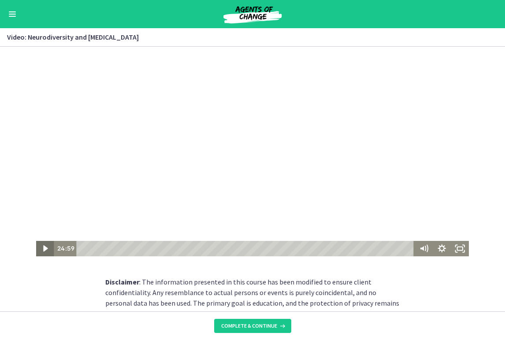
click at [41, 250] on icon "Play Video" at bounding box center [46, 248] width 18 height 15
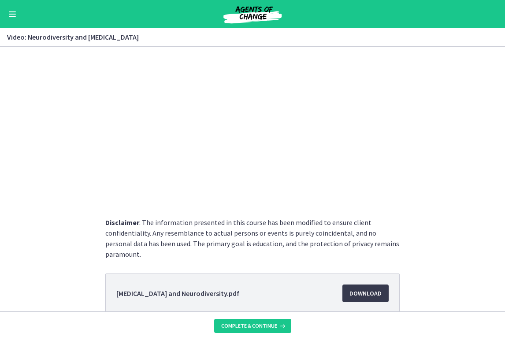
scroll to position [60, 0]
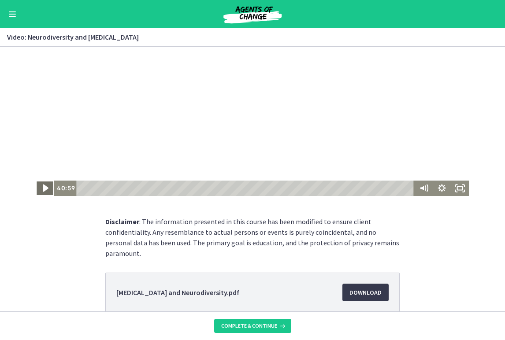
click at [43, 187] on icon "Play Video" at bounding box center [46, 188] width 22 height 18
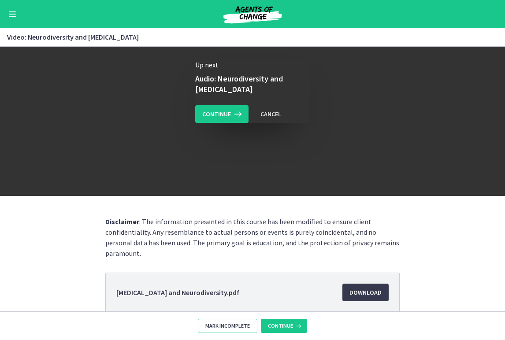
scroll to position [0, 0]
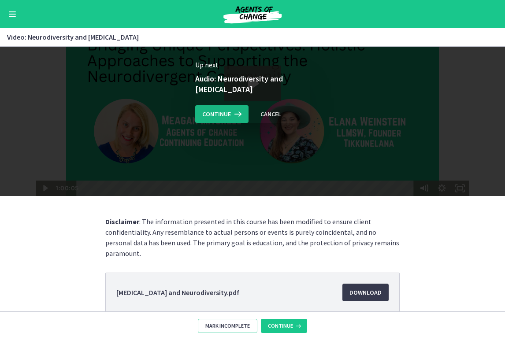
click at [209, 117] on button "Continue" at bounding box center [221, 114] width 53 height 18
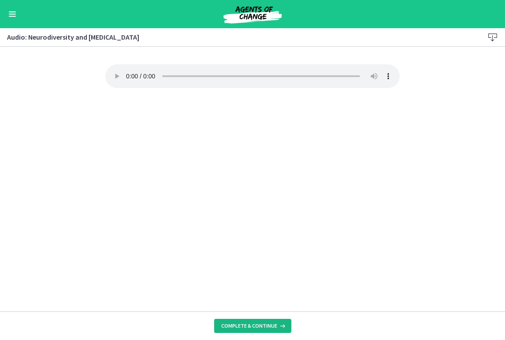
click at [229, 325] on span "Complete & continue" at bounding box center [249, 325] width 56 height 7
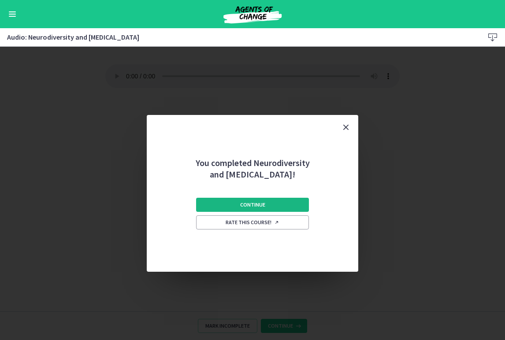
click at [292, 206] on button "Continue" at bounding box center [252, 205] width 113 height 14
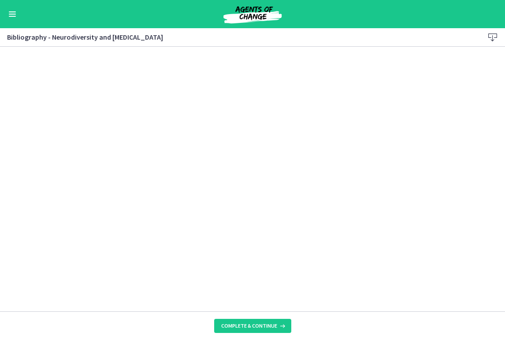
click at [226, 318] on footer "Complete & continue" at bounding box center [252, 325] width 505 height 29
click at [227, 320] on button "Complete & continue" at bounding box center [252, 326] width 77 height 14
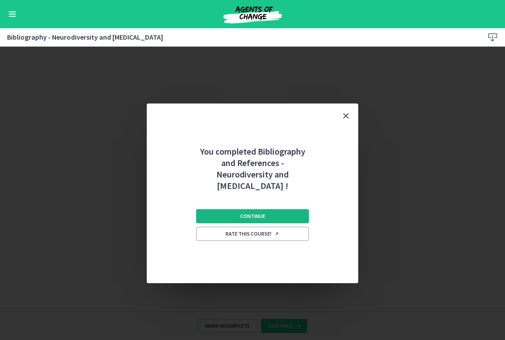
click at [278, 209] on button "Continue" at bounding box center [252, 216] width 113 height 14
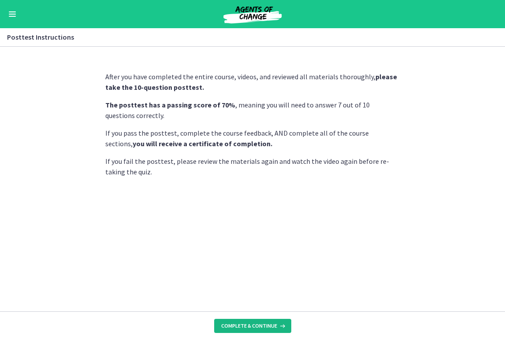
click at [229, 324] on span "Complete & continue" at bounding box center [249, 325] width 56 height 7
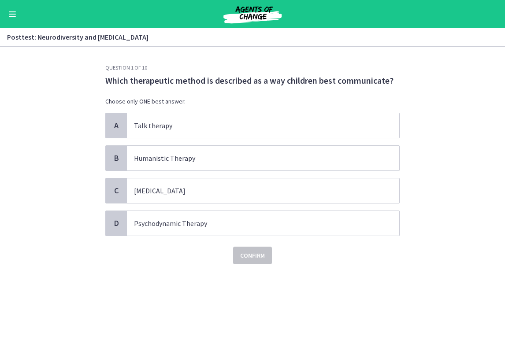
click at [262, 203] on div "A Talk therapy B Humanistic Therapy C Play Therapy D Psychodynamic Therapy" at bounding box center [252, 174] width 294 height 123
click at [260, 201] on span "Play Therapy" at bounding box center [263, 190] width 272 height 25
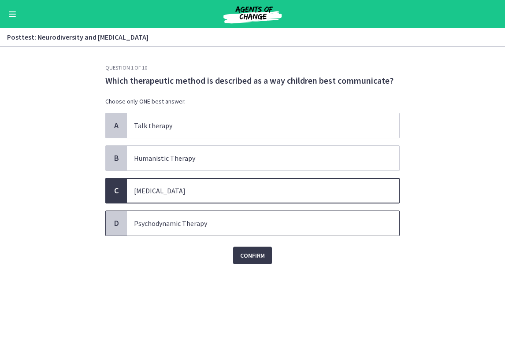
click at [242, 223] on p "Psychodynamic Therapy" at bounding box center [254, 223] width 240 height 11
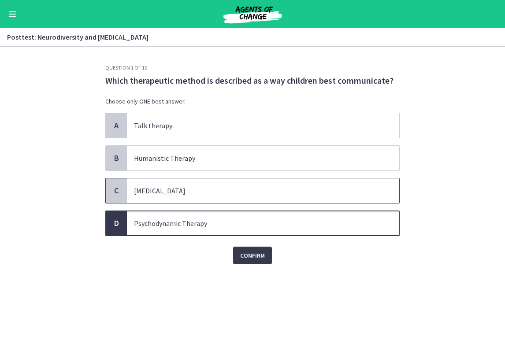
click at [231, 201] on span "Play Therapy" at bounding box center [263, 190] width 272 height 25
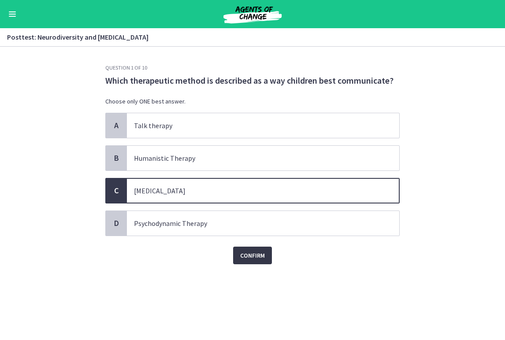
click at [244, 258] on span "Confirm" at bounding box center [252, 255] width 25 height 11
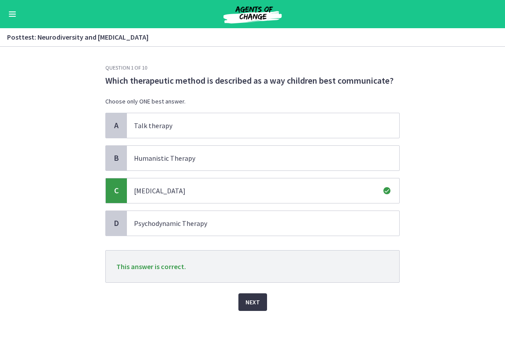
click at [246, 305] on span "Next" at bounding box center [252, 302] width 15 height 11
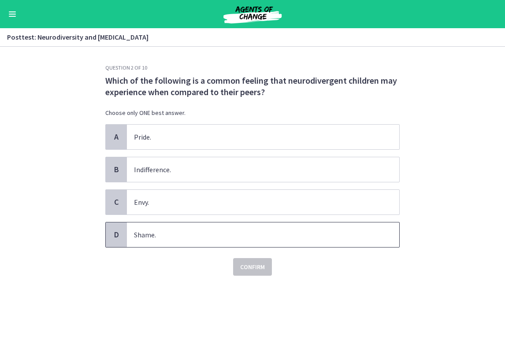
click at [282, 231] on p "Shame." at bounding box center [254, 234] width 240 height 11
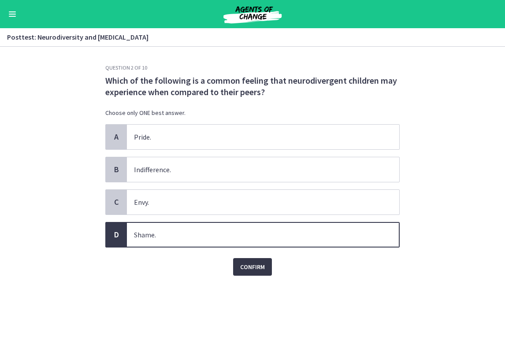
click at [255, 262] on span "Confirm" at bounding box center [252, 267] width 25 height 11
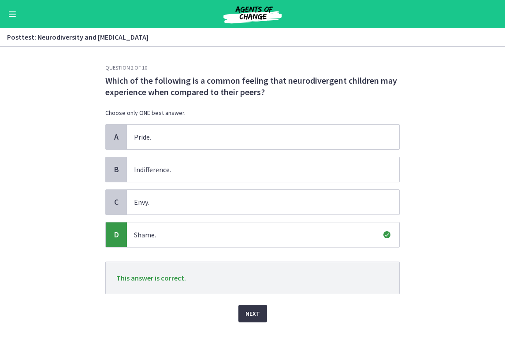
click at [247, 308] on span "Next" at bounding box center [252, 313] width 15 height 11
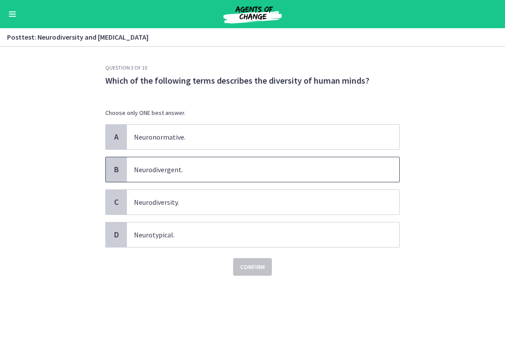
click at [274, 173] on p "Neurodivergent." at bounding box center [254, 169] width 240 height 11
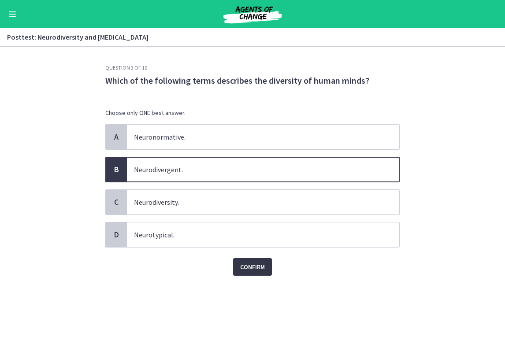
click at [260, 262] on span "Confirm" at bounding box center [252, 267] width 25 height 11
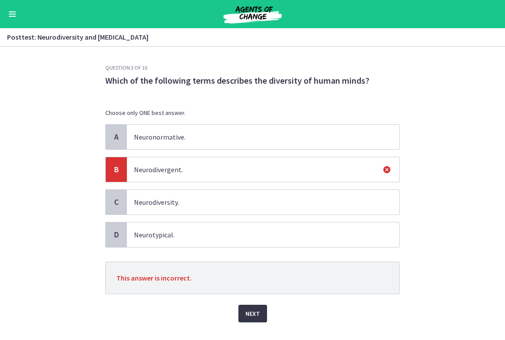
click at [250, 311] on span "Next" at bounding box center [252, 313] width 15 height 11
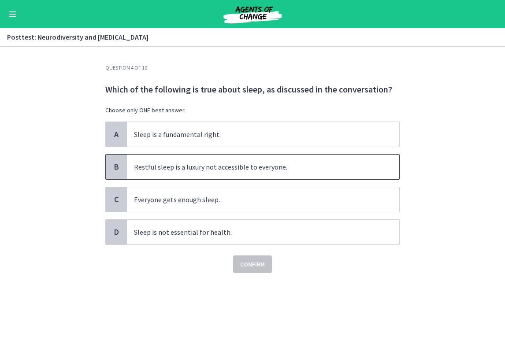
click at [299, 173] on span "Restful sleep is a luxury not accessible to everyone." at bounding box center [263, 167] width 272 height 25
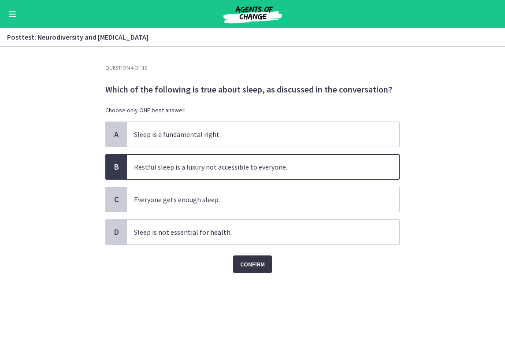
click at [239, 272] on button "Confirm" at bounding box center [252, 264] width 39 height 18
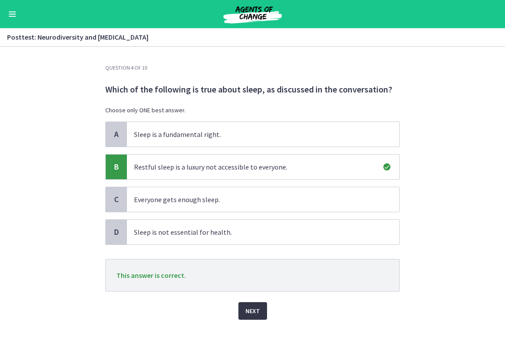
click at [241, 317] on button "Next" at bounding box center [252, 311] width 29 height 18
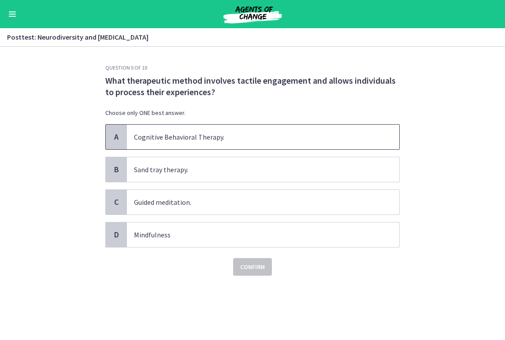
click at [250, 139] on p "Cognitive Behavioral Therapy." at bounding box center [254, 137] width 240 height 11
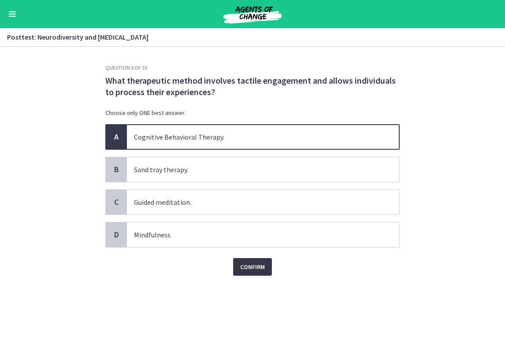
click at [242, 268] on span "Confirm" at bounding box center [252, 267] width 25 height 11
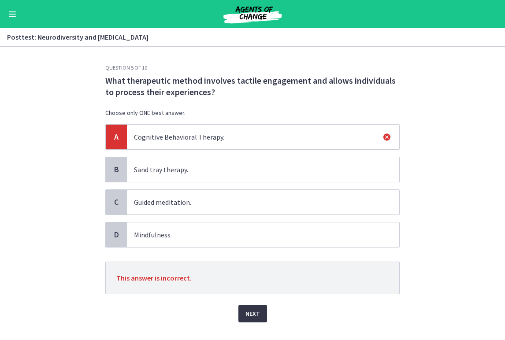
click at [249, 319] on button "Next" at bounding box center [252, 314] width 29 height 18
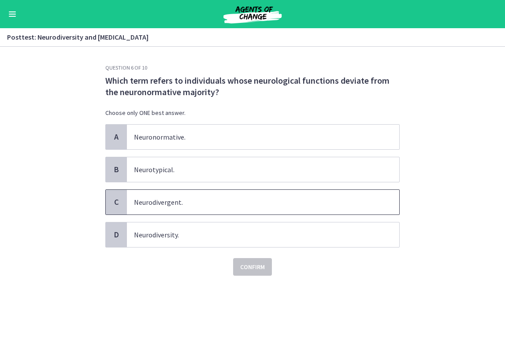
click at [232, 204] on p "Neurodivergent." at bounding box center [254, 202] width 240 height 11
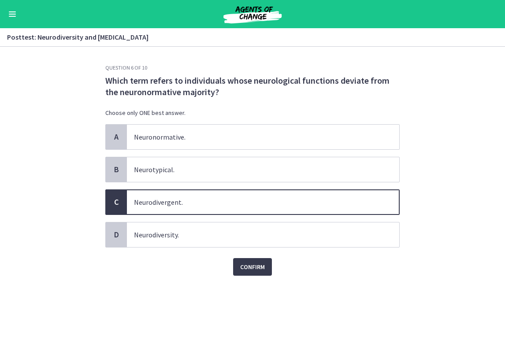
click at [262, 286] on div "Question 6 of 10 Which term refers to individuals whose neurological functions …" at bounding box center [252, 202] width 308 height 276
click at [256, 269] on span "Confirm" at bounding box center [252, 267] width 25 height 11
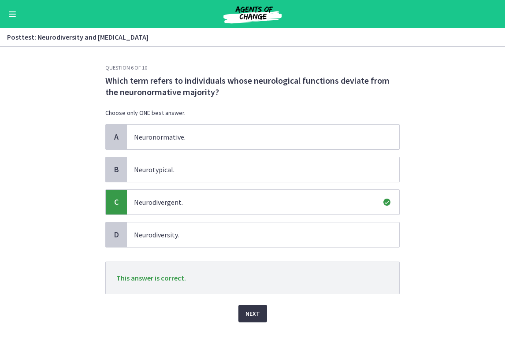
click at [251, 321] on button "Next" at bounding box center [252, 314] width 29 height 18
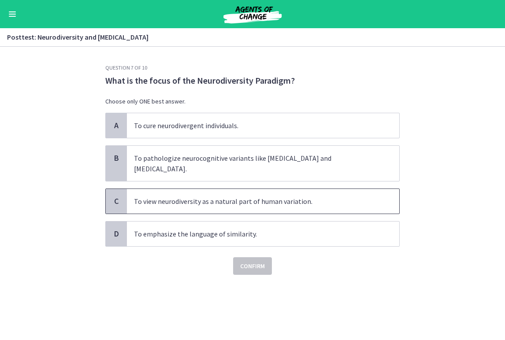
click at [294, 196] on p "To view neurodiversity as a natural part of human variation." at bounding box center [254, 201] width 240 height 11
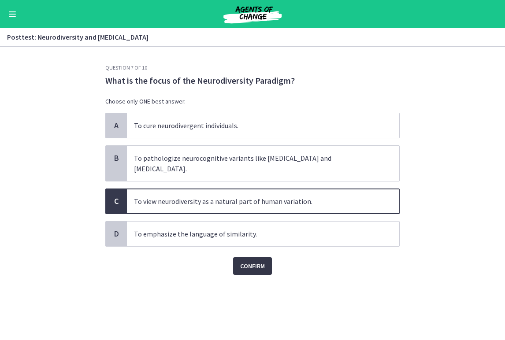
click at [255, 261] on span "Confirm" at bounding box center [252, 266] width 25 height 11
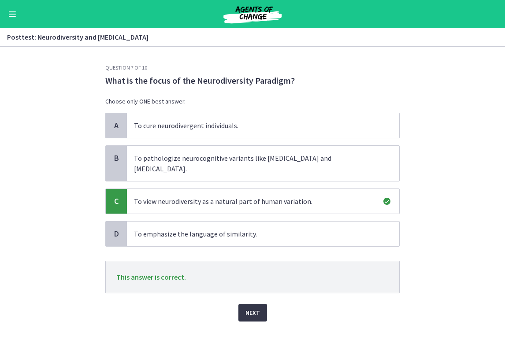
click at [246, 307] on span "Next" at bounding box center [252, 312] width 15 height 11
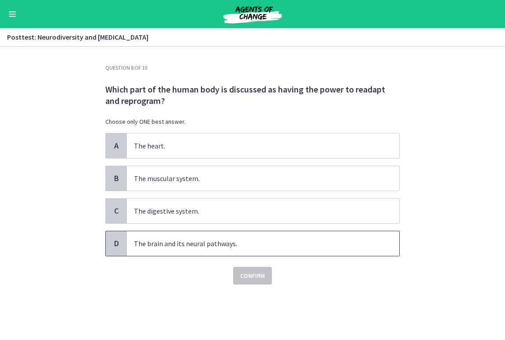
click at [240, 238] on p "The brain and its neural pathways." at bounding box center [254, 243] width 240 height 11
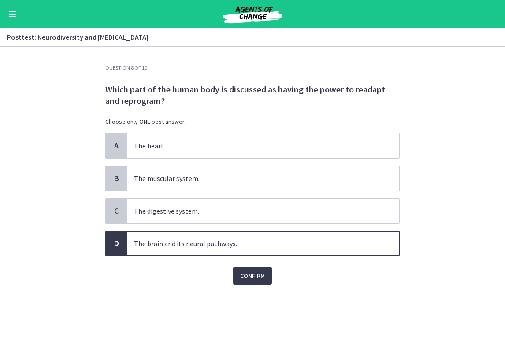
click at [251, 285] on div "Question 8 of 10 Which part of the human body is discussed as having the power …" at bounding box center [252, 202] width 308 height 276
click at [246, 277] on span "Confirm" at bounding box center [252, 275] width 25 height 11
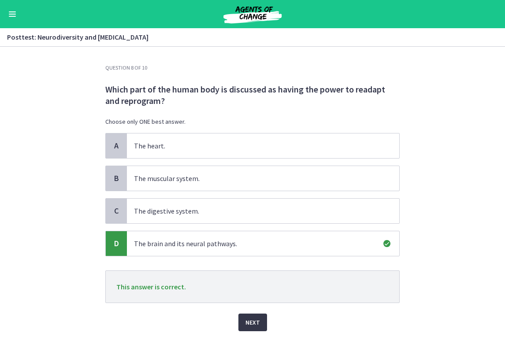
click at [249, 315] on button "Next" at bounding box center [252, 323] width 29 height 18
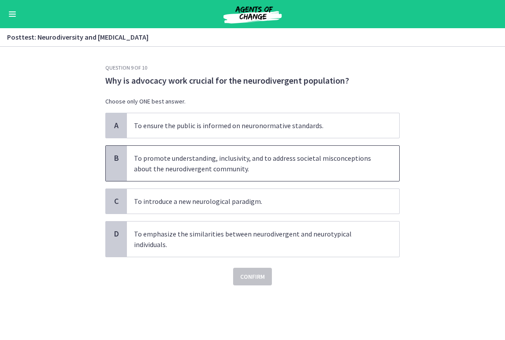
click at [180, 167] on p "To promote understanding, inclusivity, and to address societal misconceptions a…" at bounding box center [254, 163] width 240 height 21
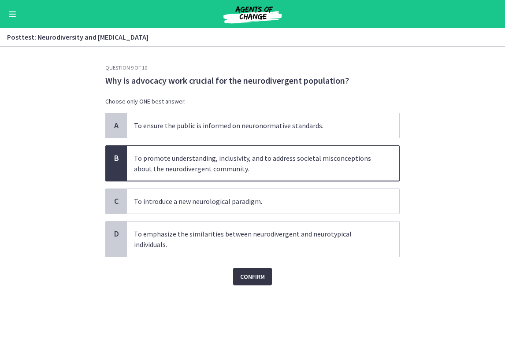
click at [249, 280] on span "Confirm" at bounding box center [252, 276] width 25 height 11
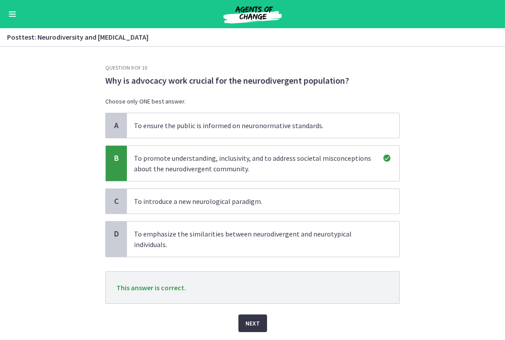
click at [245, 324] on span "Next" at bounding box center [252, 323] width 15 height 11
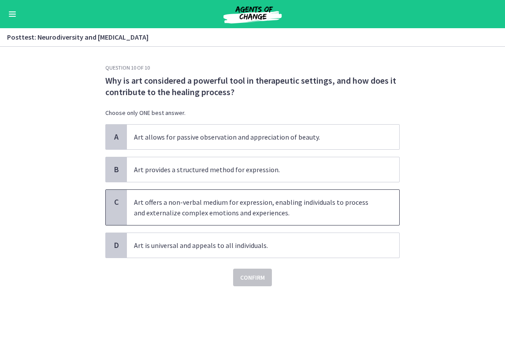
click at [310, 199] on p "Art offers a non-verbal medium for expression, enabling individuals to process …" at bounding box center [254, 207] width 240 height 21
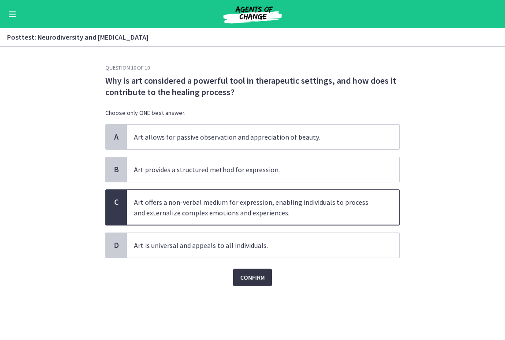
click at [263, 271] on button "Confirm" at bounding box center [252, 278] width 39 height 18
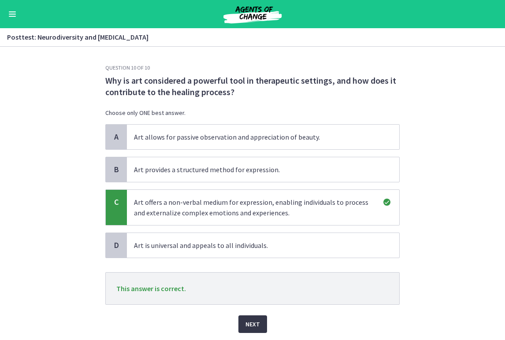
click at [245, 325] on span "Next" at bounding box center [252, 324] width 15 height 11
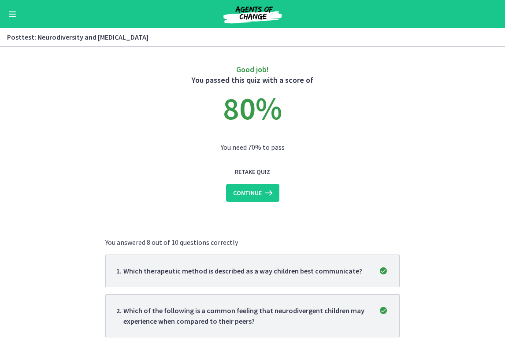
click at [252, 194] on span "Continue" at bounding box center [247, 193] width 29 height 11
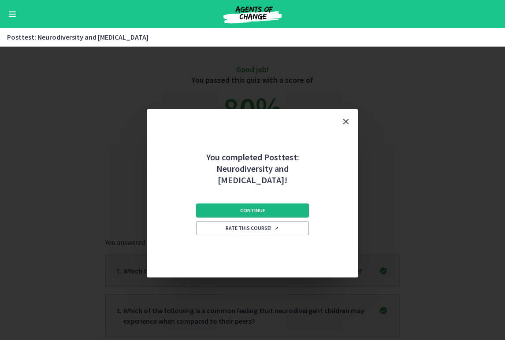
click at [251, 207] on span "Continue" at bounding box center [252, 210] width 25 height 7
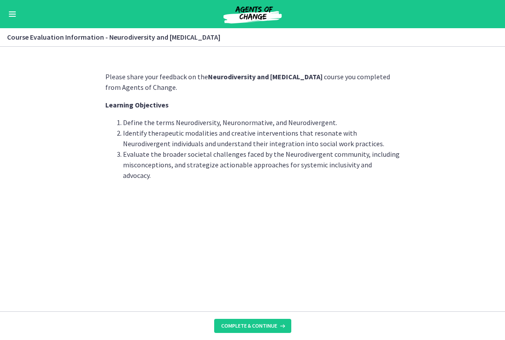
click at [247, 317] on footer "Complete & continue" at bounding box center [252, 325] width 505 height 29
click at [251, 325] on span "Complete & continue" at bounding box center [249, 325] width 56 height 7
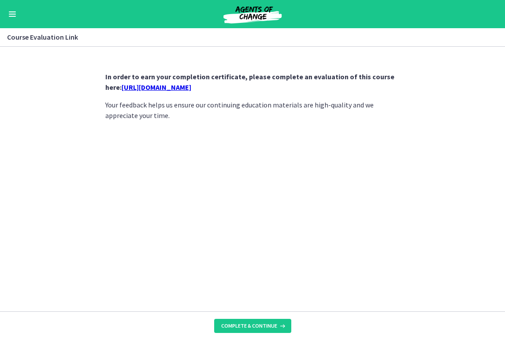
click at [227, 82] on p "In order to earn your completion certificate, please complete an evaluation of …" at bounding box center [252, 81] width 294 height 21
click at [191, 90] on link "https://forms.gle/XG5u33oGvdcEqcoQ9" at bounding box center [157, 87] width 70 height 9
click at [229, 323] on span "Complete & continue" at bounding box center [249, 325] width 56 height 7
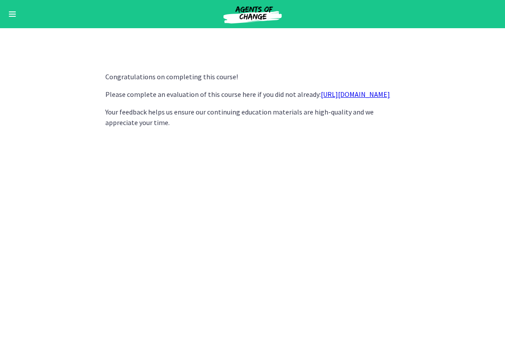
click at [12, 15] on button "Enable menu" at bounding box center [12, 14] width 11 height 11
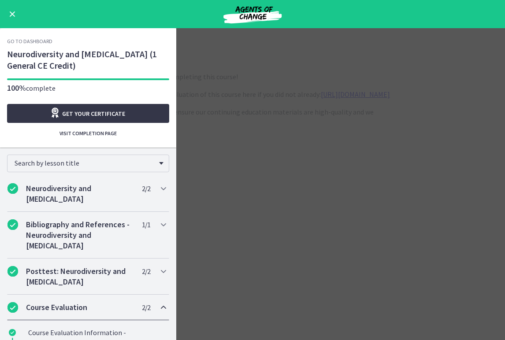
click at [37, 112] on link "Get your certificate" at bounding box center [88, 113] width 162 height 19
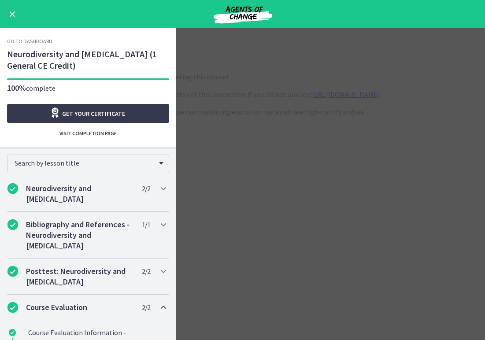
click at [17, 15] on button "Enable menu" at bounding box center [12, 14] width 11 height 11
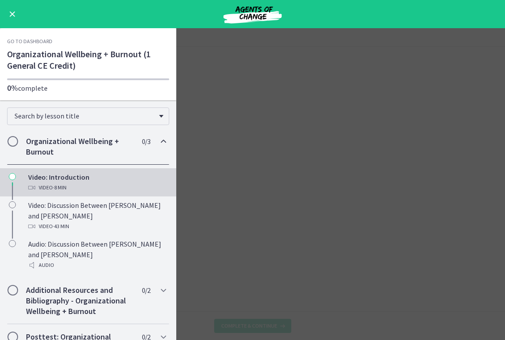
scroll to position [0, 0]
click at [13, 15] on span "Enable menu" at bounding box center [13, 14] width 6 height 6
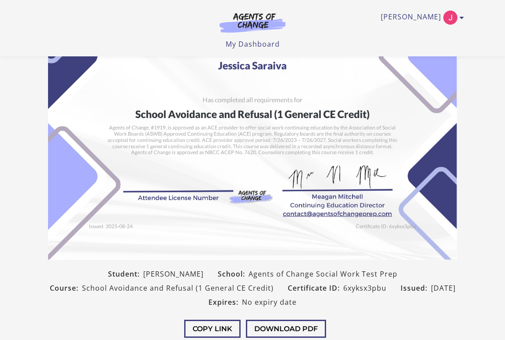
scroll to position [153, 0]
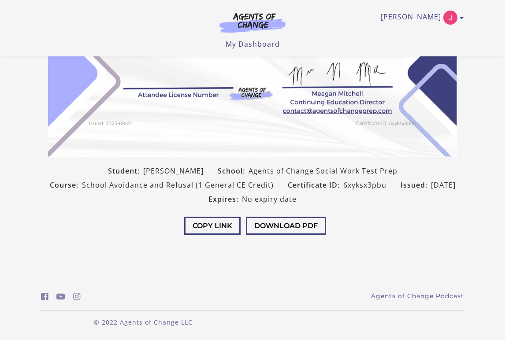
click at [273, 213] on div "Copy Link Download PDF" at bounding box center [252, 226] width 423 height 41
click at [271, 226] on button "Download PDF" at bounding box center [286, 226] width 80 height 18
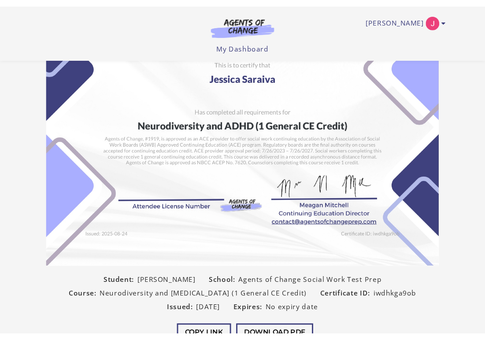
scroll to position [68, 0]
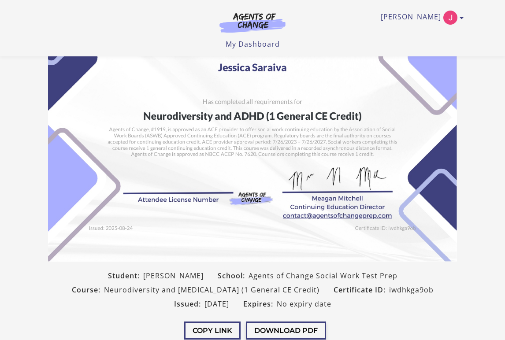
click at [269, 325] on button "Download PDF" at bounding box center [286, 330] width 80 height 18
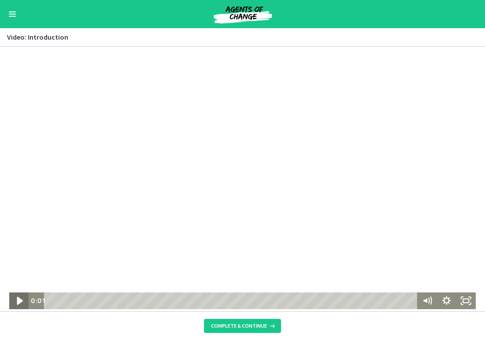
click at [21, 302] on icon "Play Video" at bounding box center [19, 301] width 23 height 20
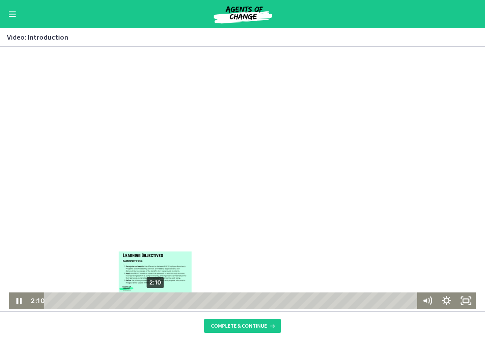
click at [155, 303] on div "2:10" at bounding box center [232, 300] width 361 height 17
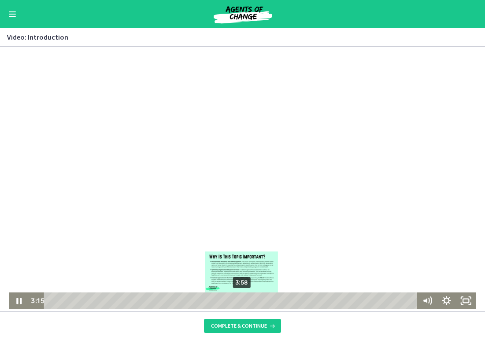
click at [242, 301] on div "3:58" at bounding box center [232, 300] width 361 height 17
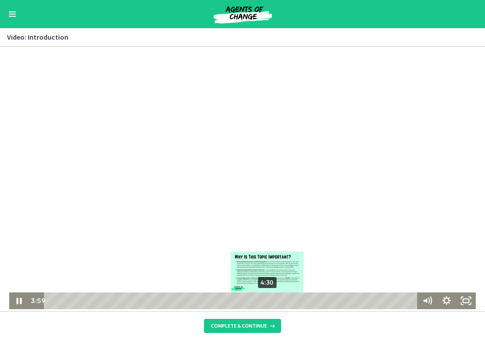
click at [270, 301] on div "4:30" at bounding box center [232, 300] width 361 height 17
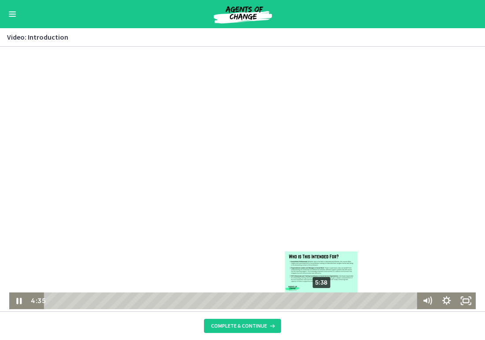
click at [321, 301] on div "5:38" at bounding box center [232, 300] width 361 height 17
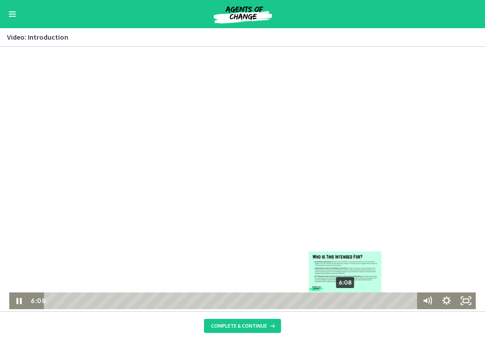
click at [345, 303] on div "6:08" at bounding box center [232, 300] width 361 height 17
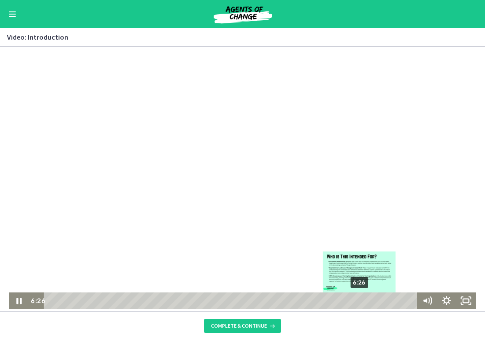
click at [360, 302] on div "6:26" at bounding box center [232, 300] width 361 height 17
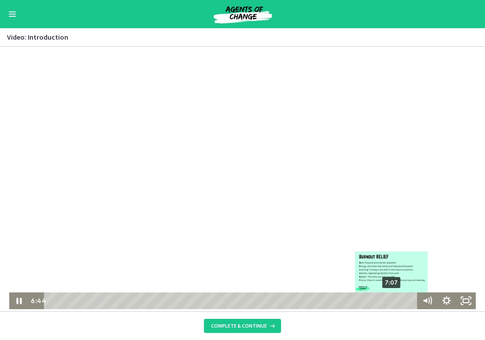
click at [392, 302] on div "7:07" at bounding box center [232, 300] width 361 height 17
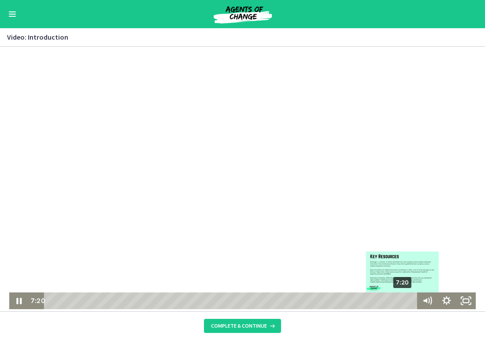
click at [403, 302] on div "7:20" at bounding box center [232, 300] width 361 height 17
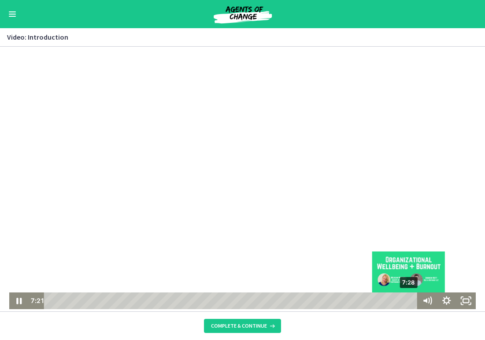
click at [410, 301] on div "7:28" at bounding box center [232, 300] width 361 height 17
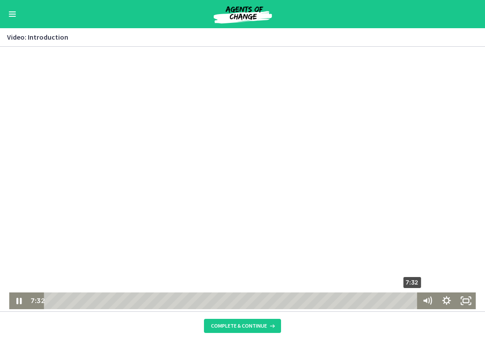
click at [413, 301] on div "7:32" at bounding box center [232, 300] width 361 height 17
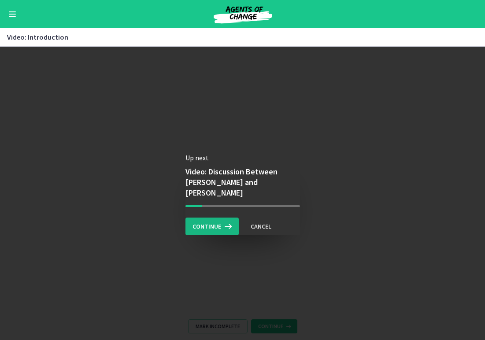
click at [227, 222] on icon at bounding box center [227, 226] width 12 height 11
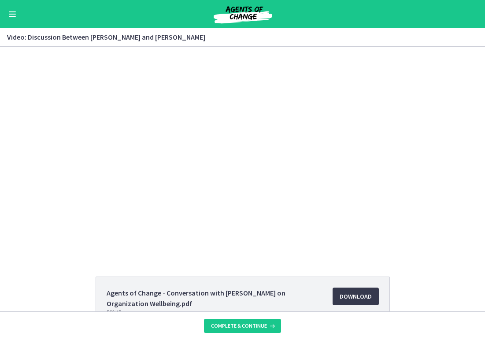
click at [14, 16] on span "Enable menu" at bounding box center [12, 16] width 7 height 1
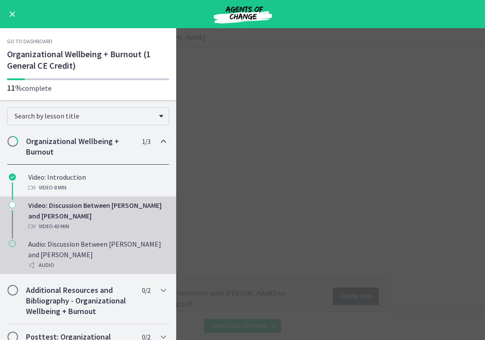
click at [67, 243] on div "Audio: Discussion Between [PERSON_NAME] and [PERSON_NAME] Audio" at bounding box center [96, 255] width 137 height 32
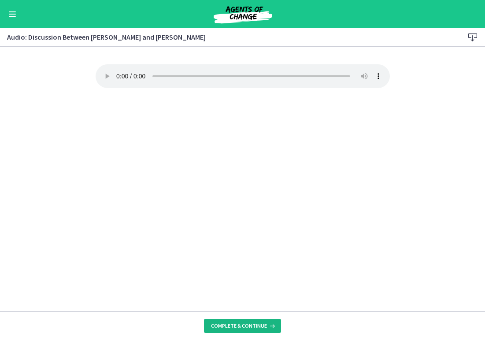
click at [243, 323] on span "Complete & continue" at bounding box center [239, 325] width 56 height 7
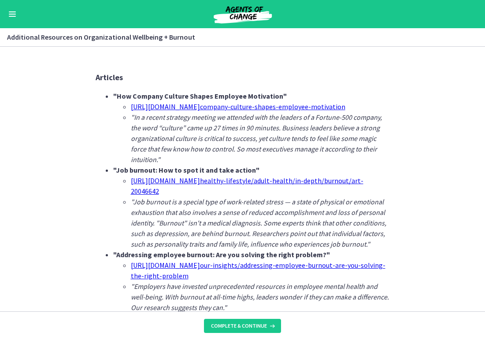
click at [12, 15] on button "Enable menu" at bounding box center [12, 14] width 11 height 11
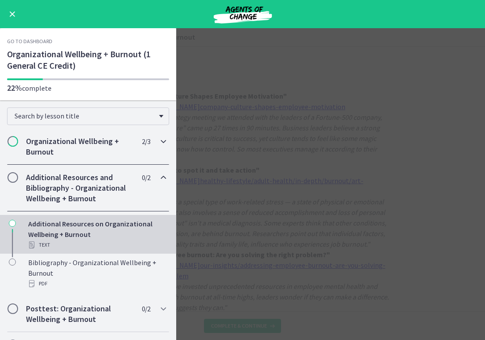
click at [81, 149] on h2 "Organizational Wellbeing + Burnout" at bounding box center [79, 146] width 107 height 21
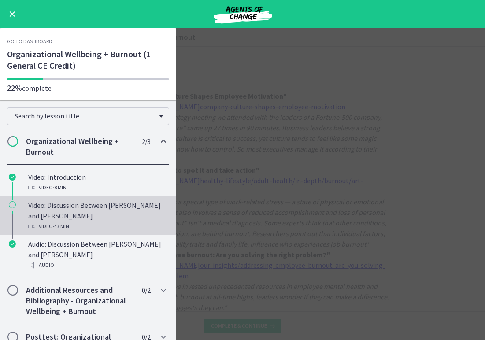
click at [62, 206] on div "Video: Discussion Between [PERSON_NAME] and [PERSON_NAME] Video · 43 min" at bounding box center [96, 216] width 137 height 32
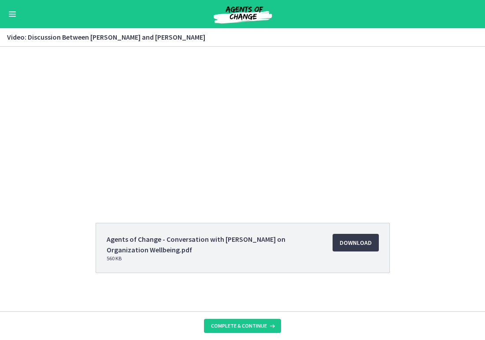
scroll to position [58, 0]
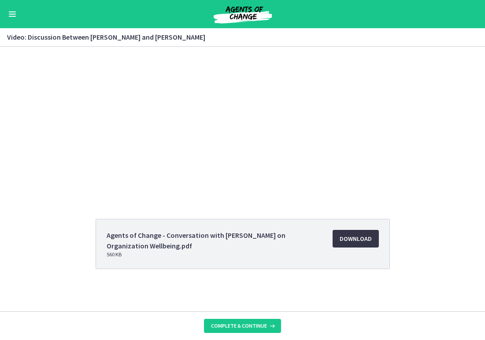
click at [355, 240] on span "Download Opens in a new window" at bounding box center [356, 238] width 32 height 11
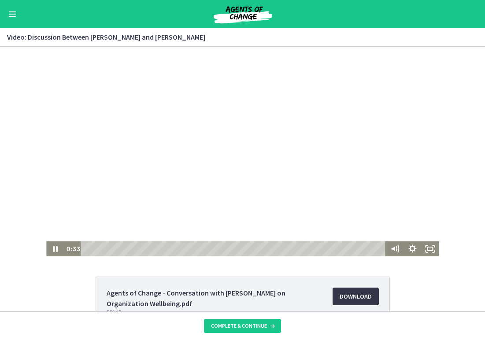
scroll to position [0, 0]
click at [55, 250] on icon "Pause" at bounding box center [54, 249] width 21 height 18
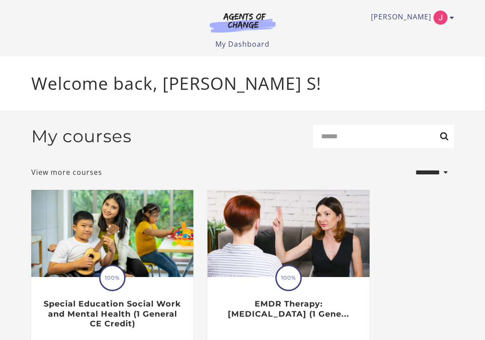
select select "*********"
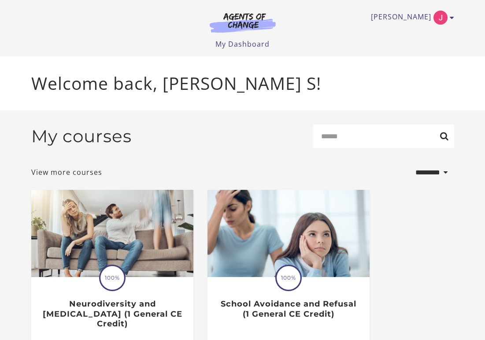
select select "*********"
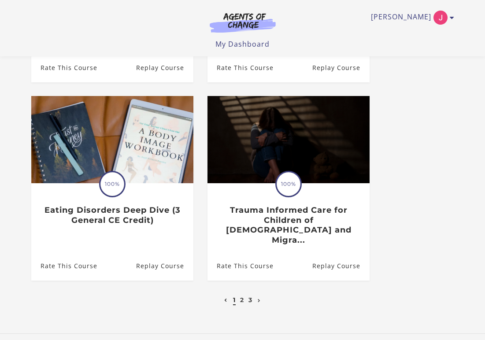
scroll to position [457, 0]
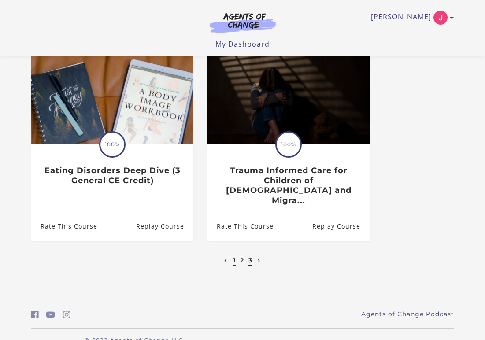
click at [248, 256] on link "3" at bounding box center [250, 260] width 4 height 8
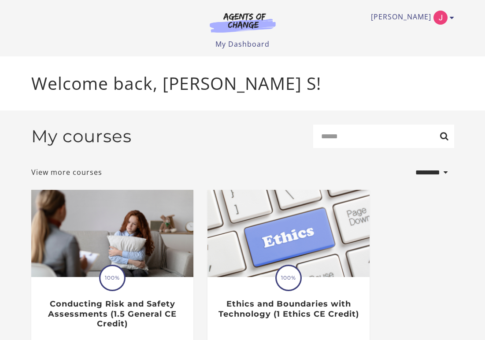
select select "*********"
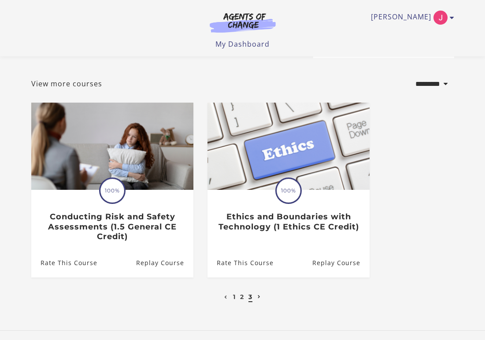
scroll to position [90, 0]
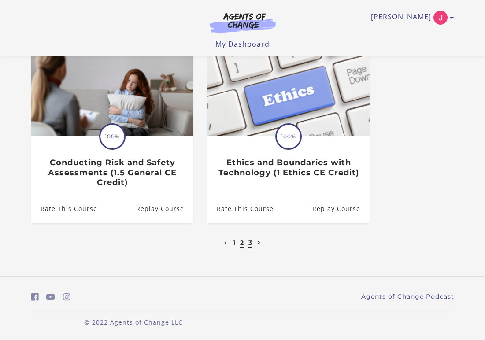
click at [241, 244] on link "2" at bounding box center [242, 243] width 4 height 8
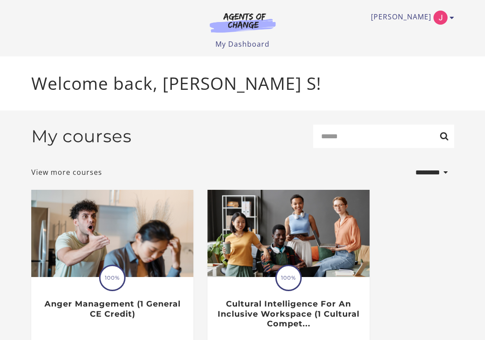
select select "*********"
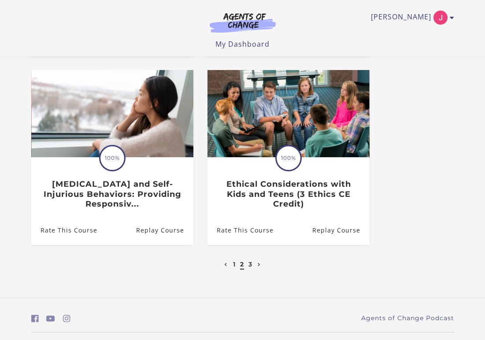
scroll to position [467, 0]
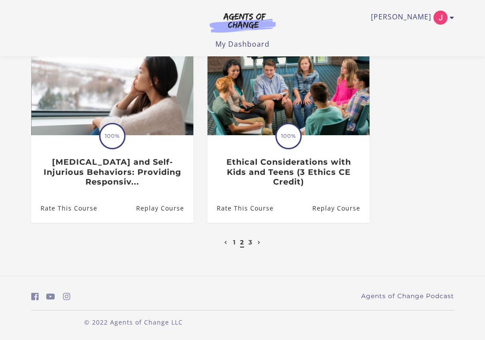
click at [240, 244] on link "2" at bounding box center [242, 242] width 4 height 8
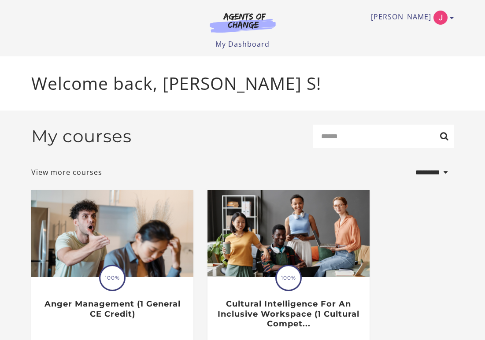
select select "*********"
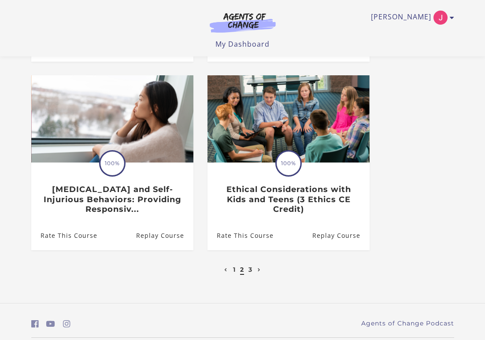
scroll to position [467, 0]
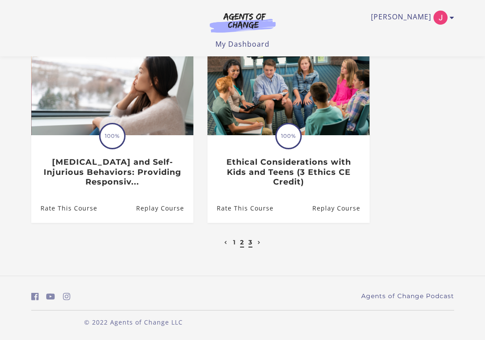
click at [251, 241] on link "3" at bounding box center [250, 242] width 4 height 8
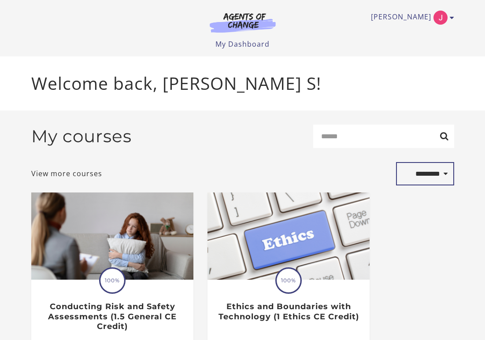
click at [416, 181] on select "**********" at bounding box center [425, 174] width 58 height 24
select select "***"
click at [396, 164] on select "**********" at bounding box center [425, 174] width 58 height 24
